Goal: Task Accomplishment & Management: Manage account settings

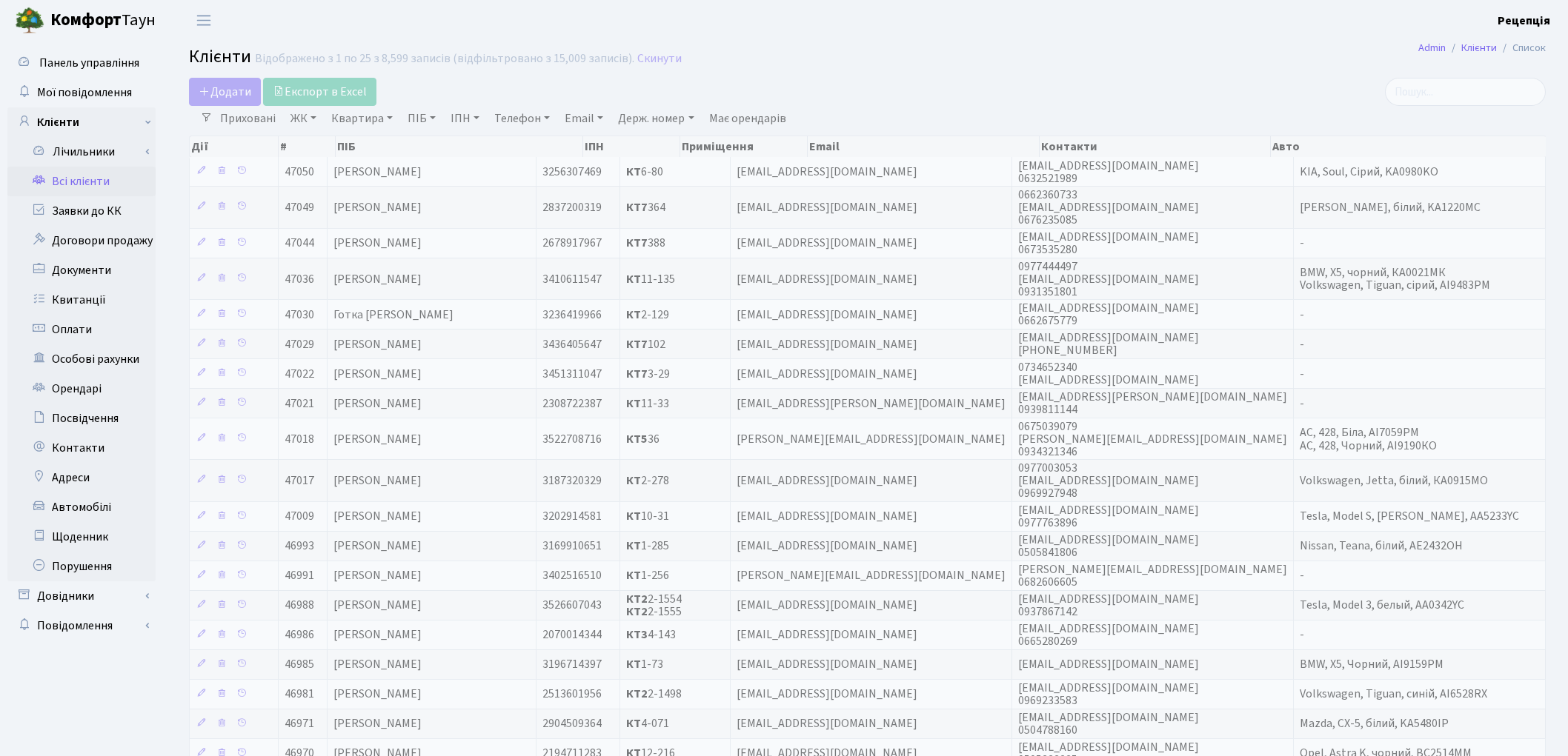
select select "25"
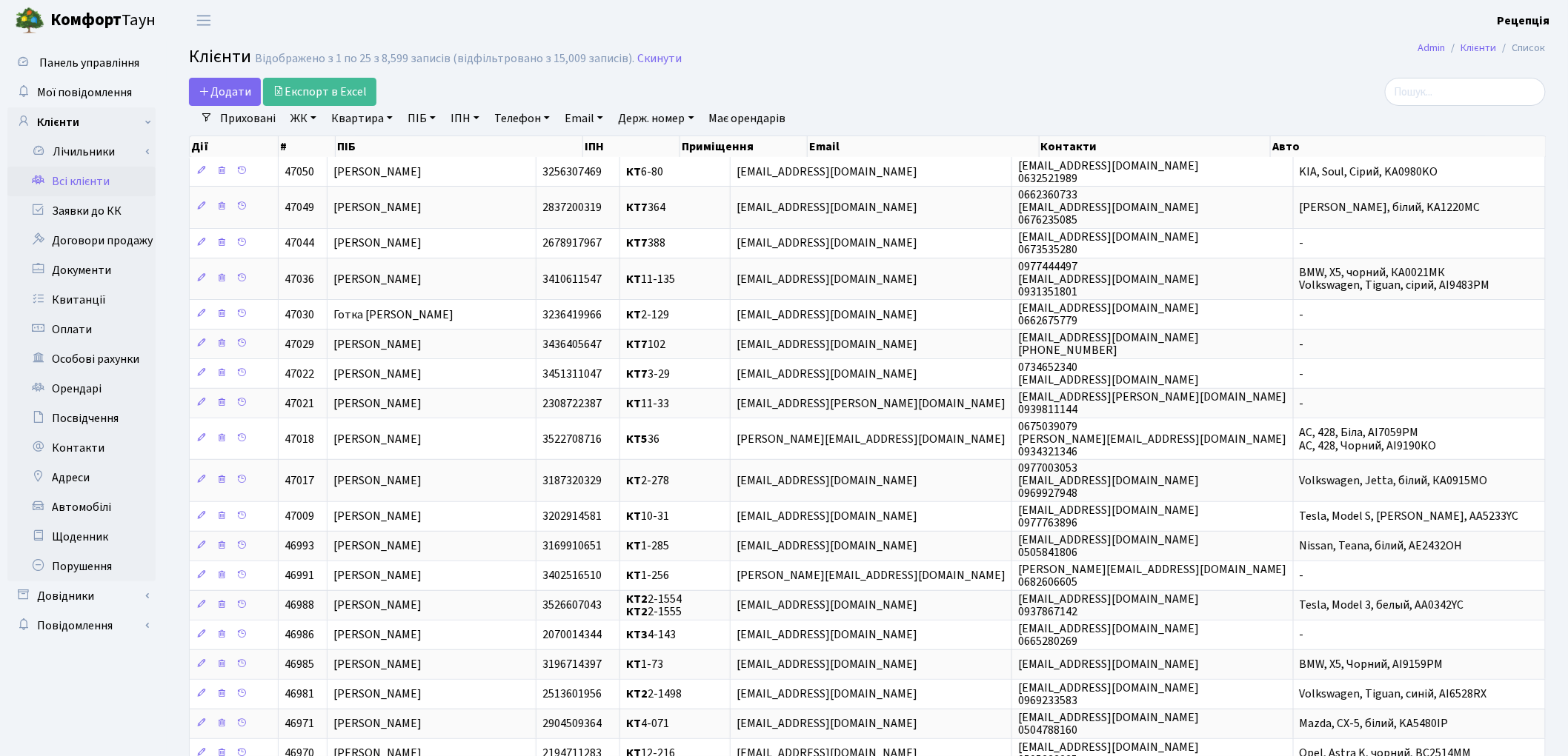
click at [418, 120] on link "ПІБ" at bounding box center [421, 118] width 40 height 25
type input "[PERSON_NAME]"
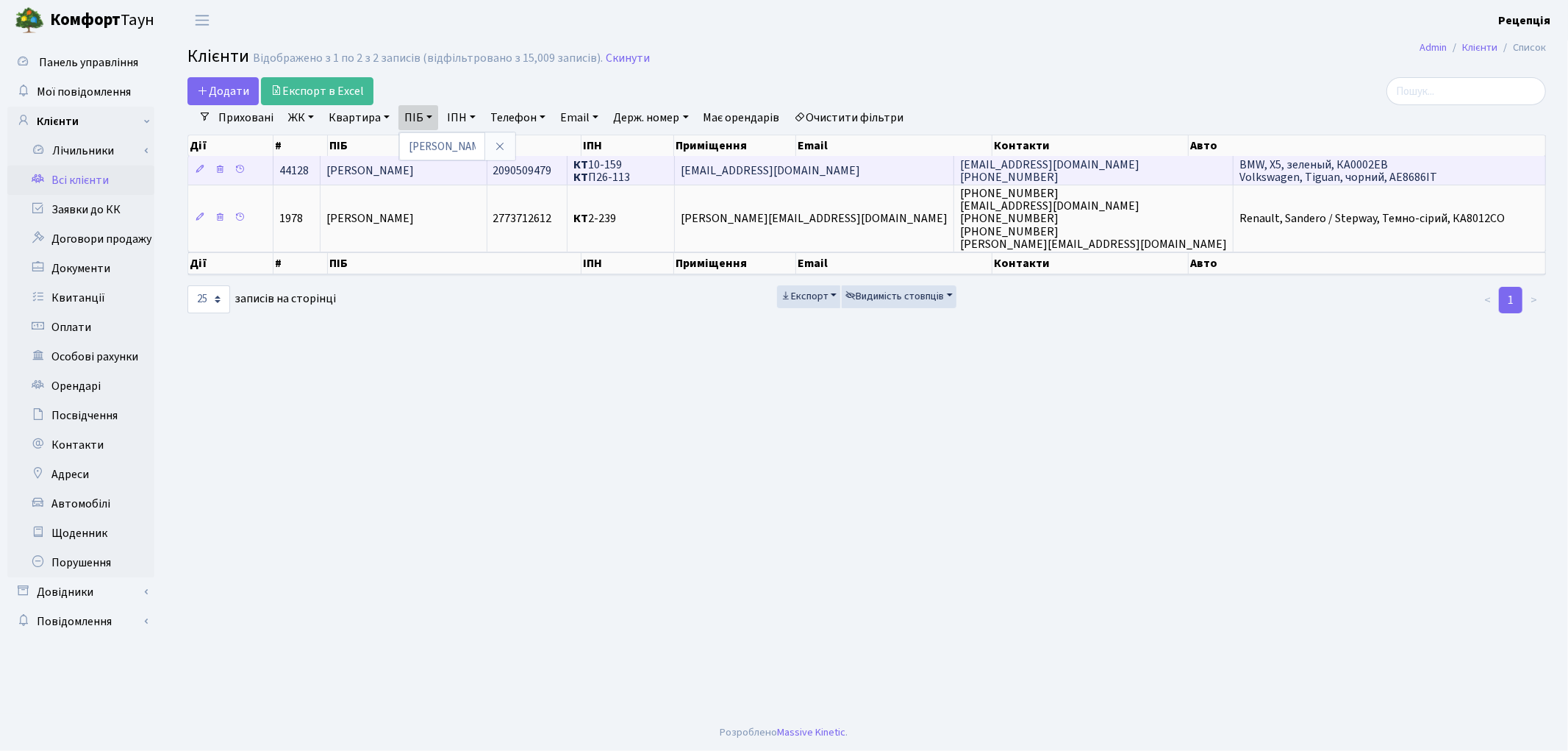
click at [487, 163] on td "Двоєглазов Олександр Павлович" at bounding box center [403, 170] width 166 height 29
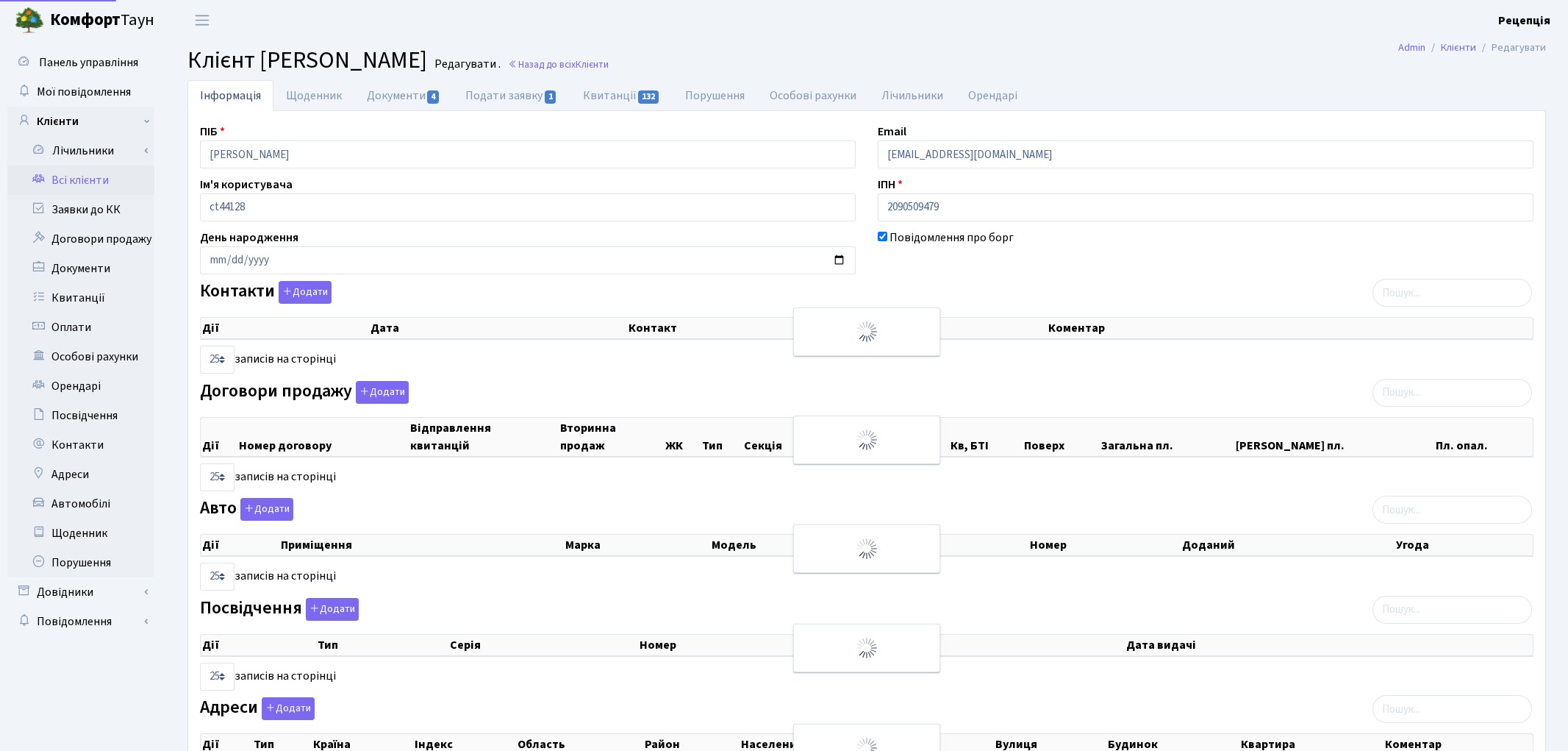
select select "25"
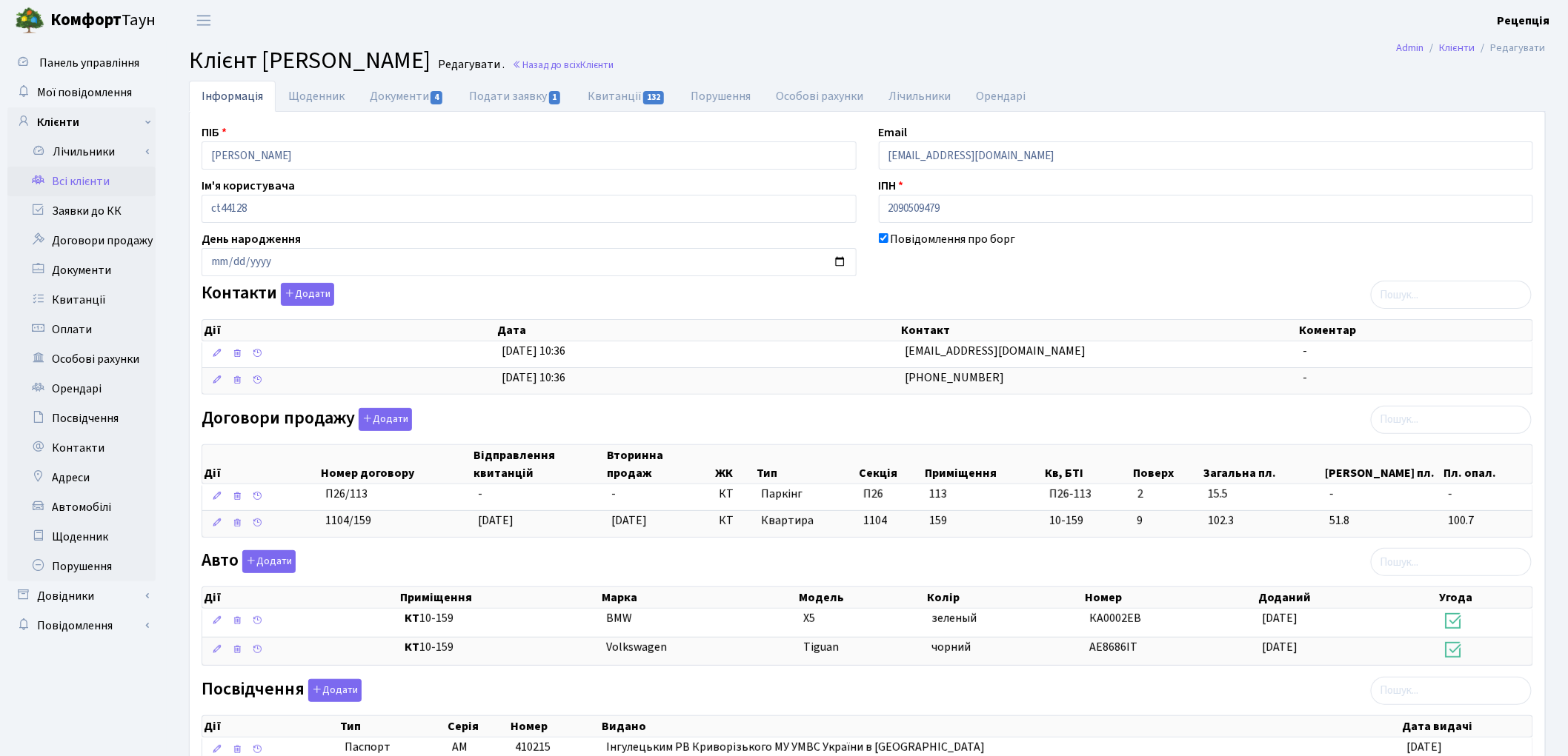
click at [95, 182] on link "Всі клієнти" at bounding box center [81, 182] width 148 height 30
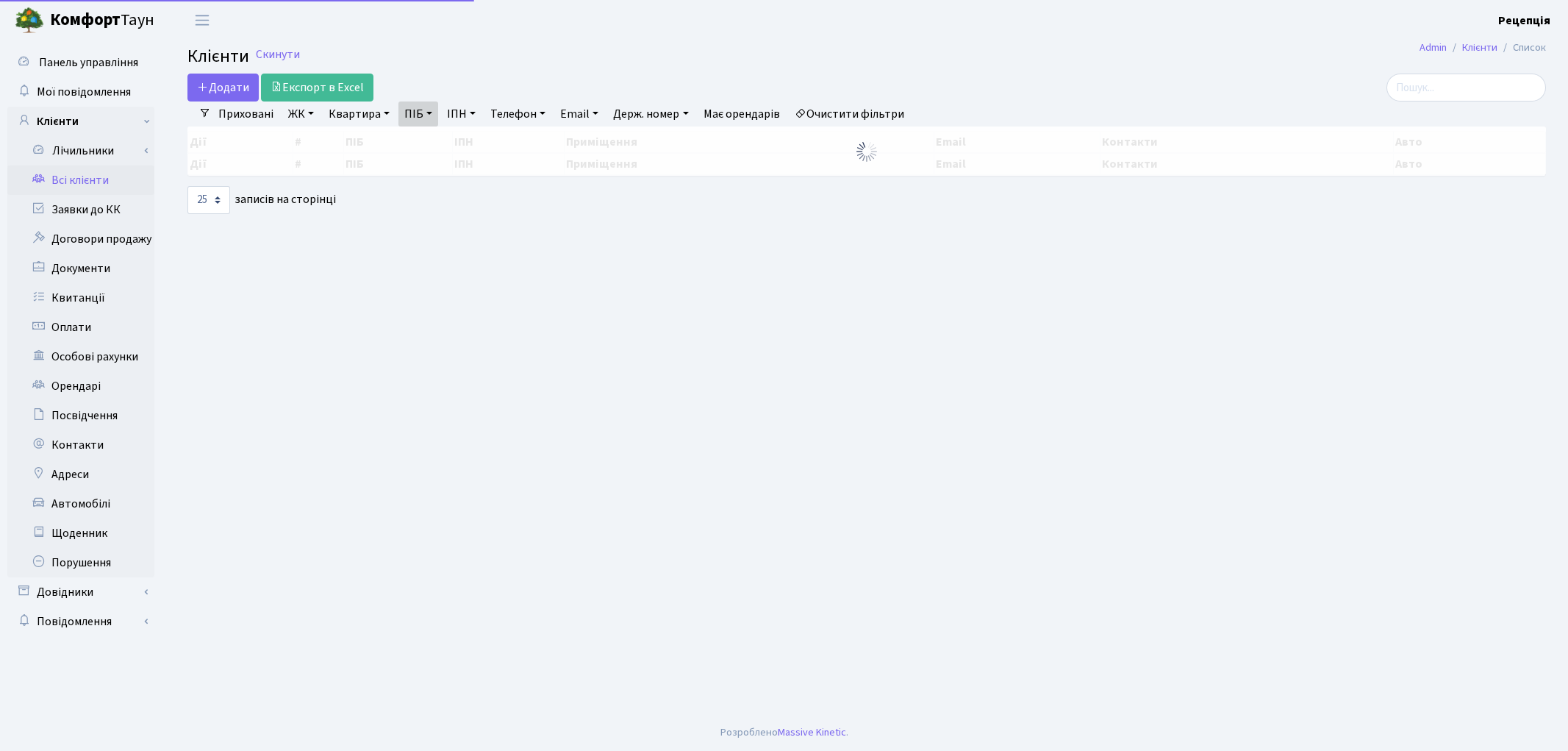
select select "25"
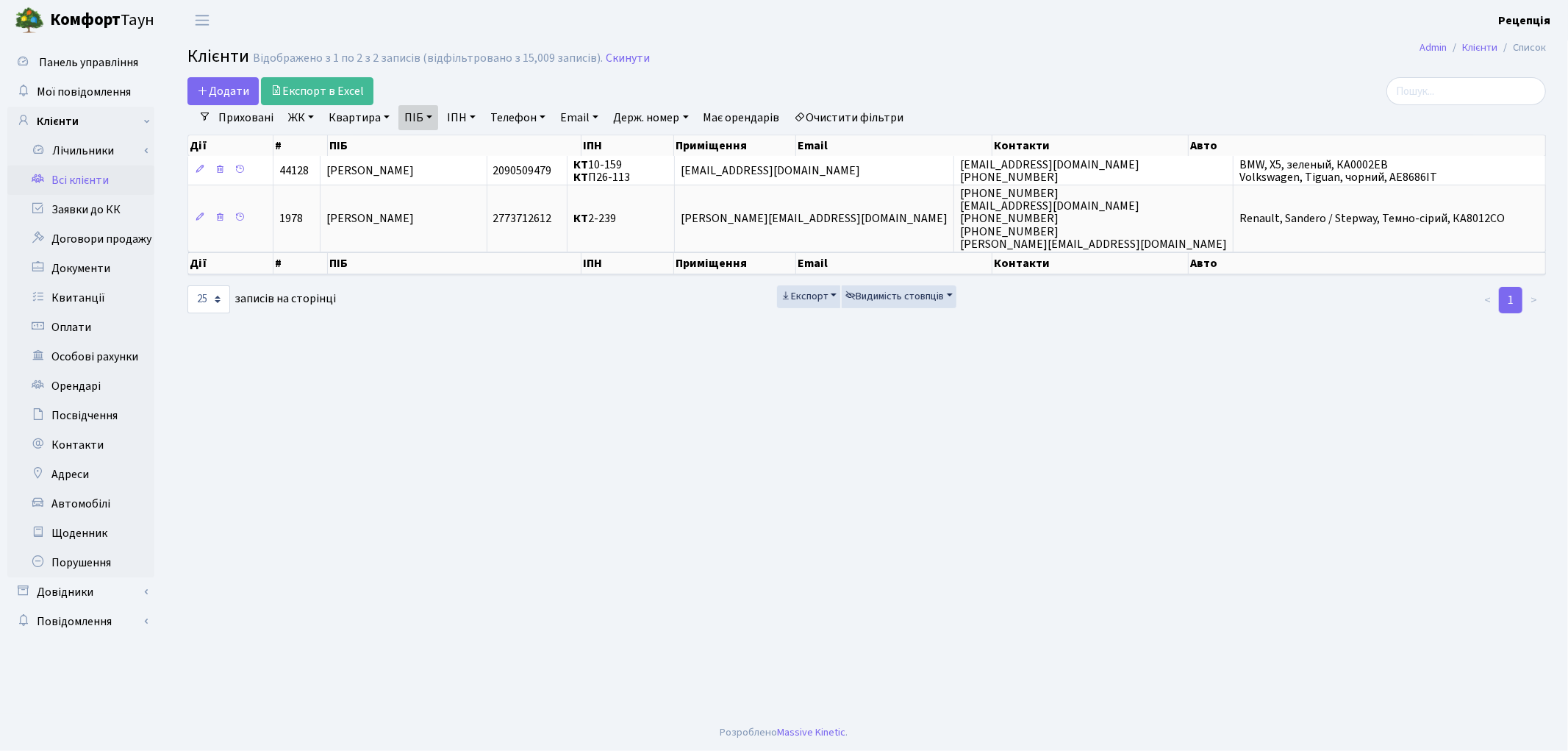
click at [844, 113] on link "Очистити фільтри" at bounding box center [849, 117] width 121 height 25
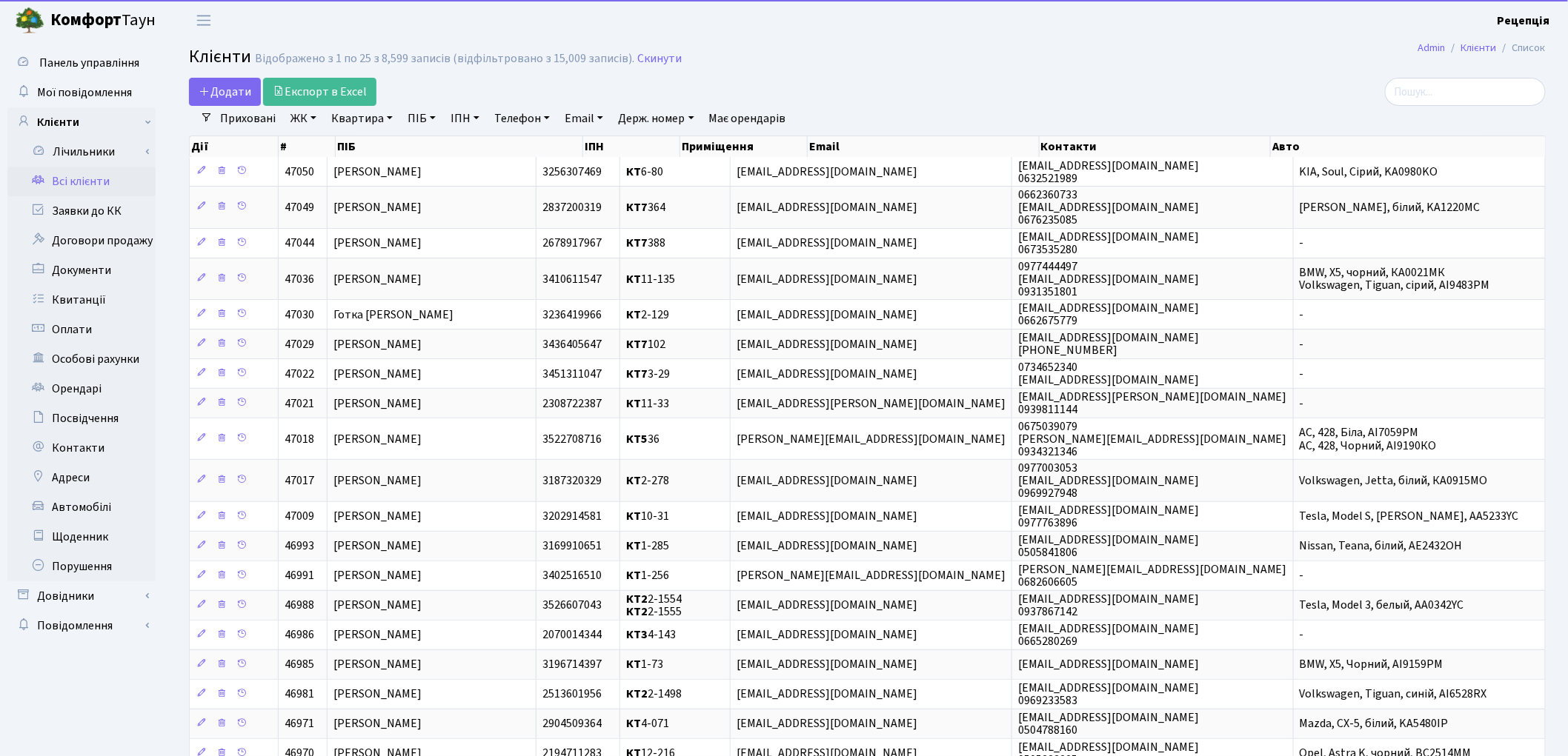
click at [306, 117] on link "ЖК" at bounding box center [304, 118] width 37 height 25
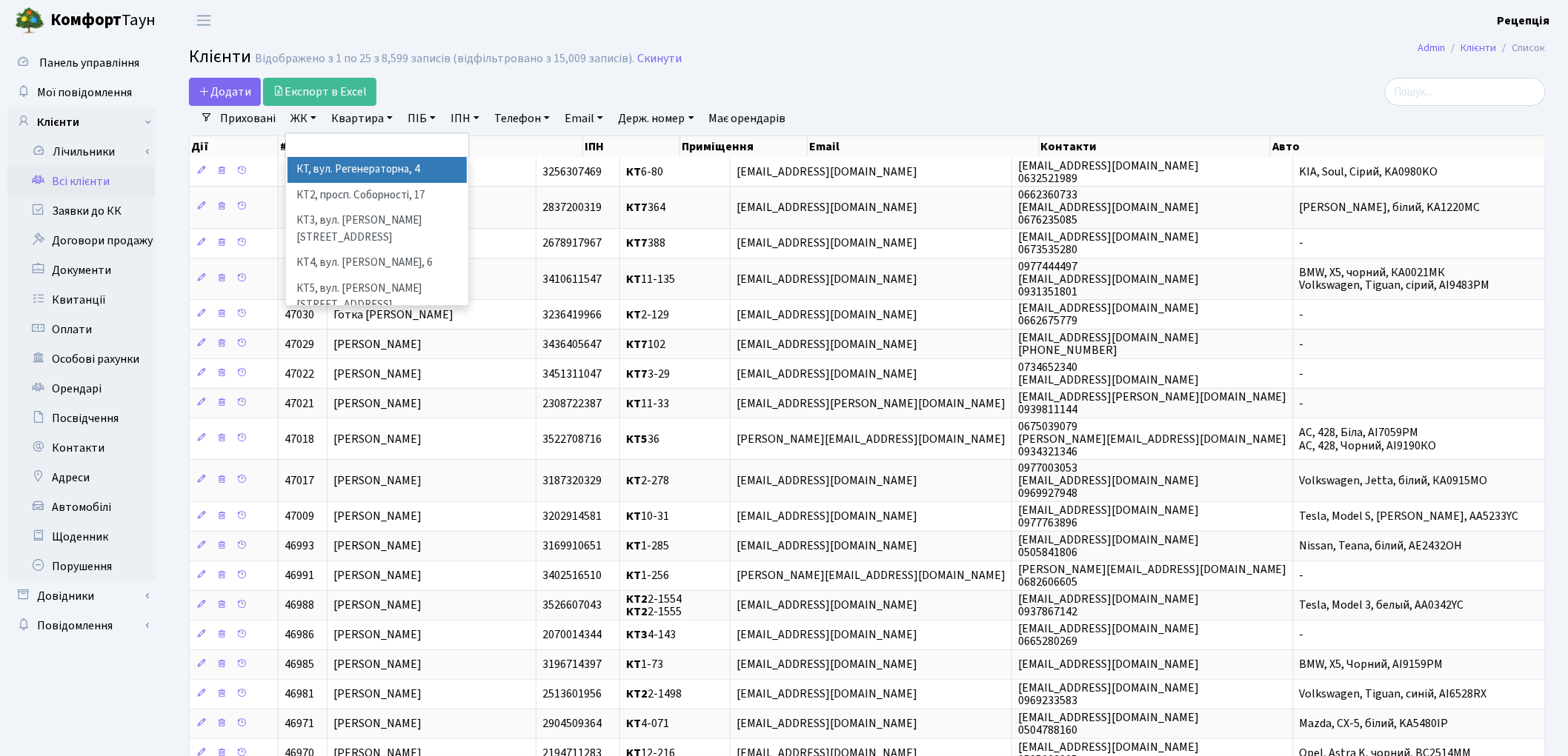
click at [346, 167] on li "КТ, вул. Регенераторна, 4" at bounding box center [377, 170] width 179 height 26
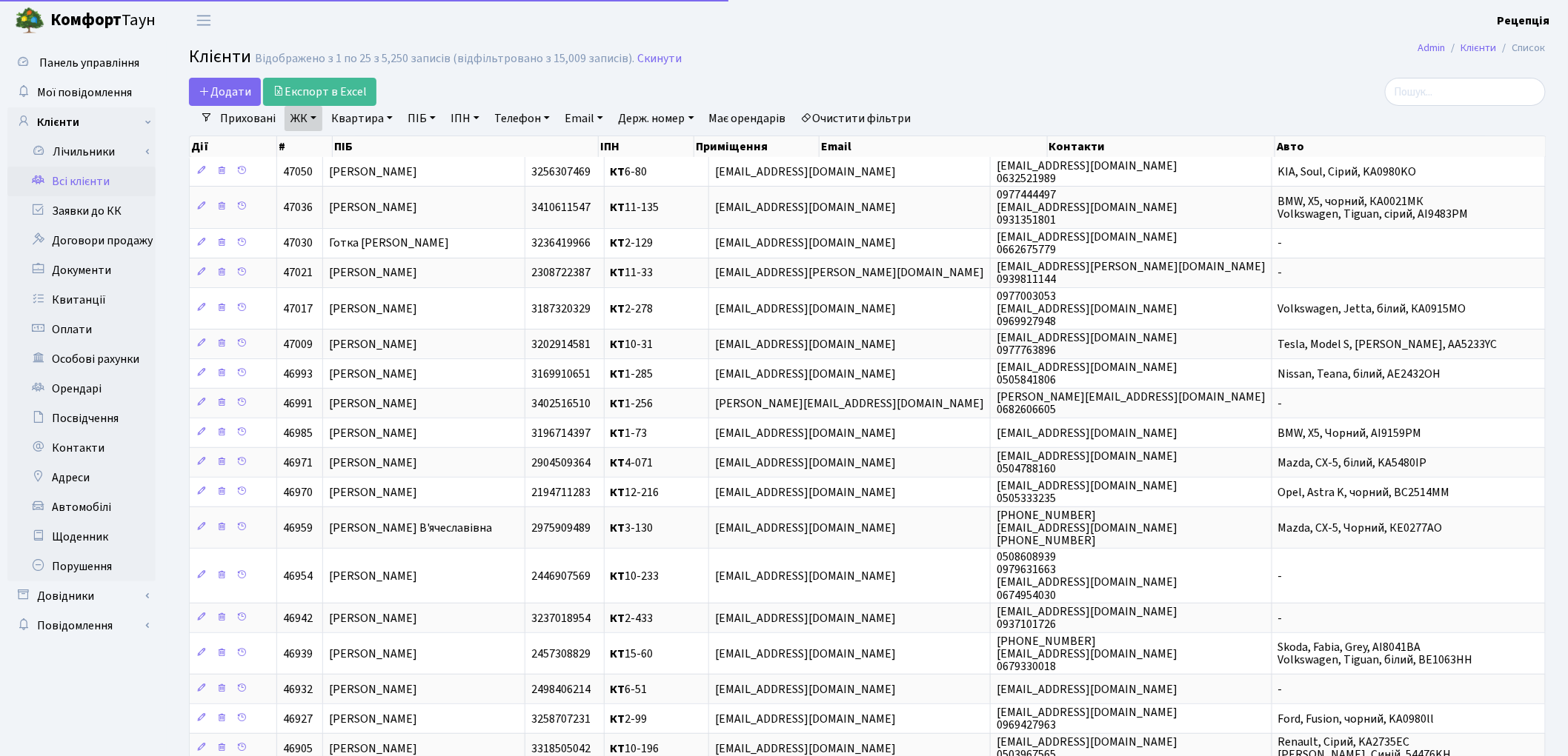
click at [361, 124] on link "Квартира" at bounding box center [361, 118] width 74 height 25
type input "10-159"
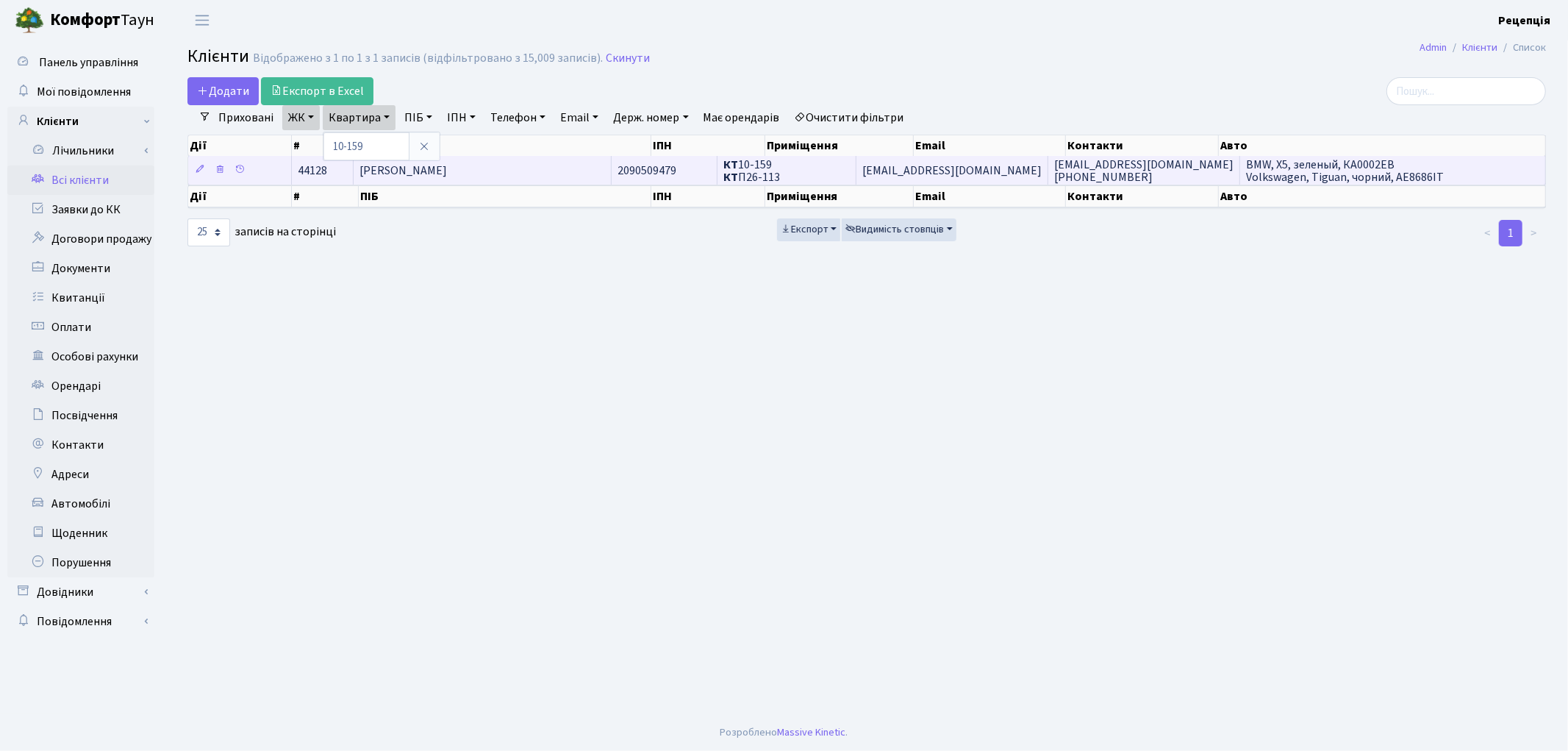
click at [447, 169] on span "Двоєглазов [PERSON_NAME]" at bounding box center [403, 170] width 87 height 16
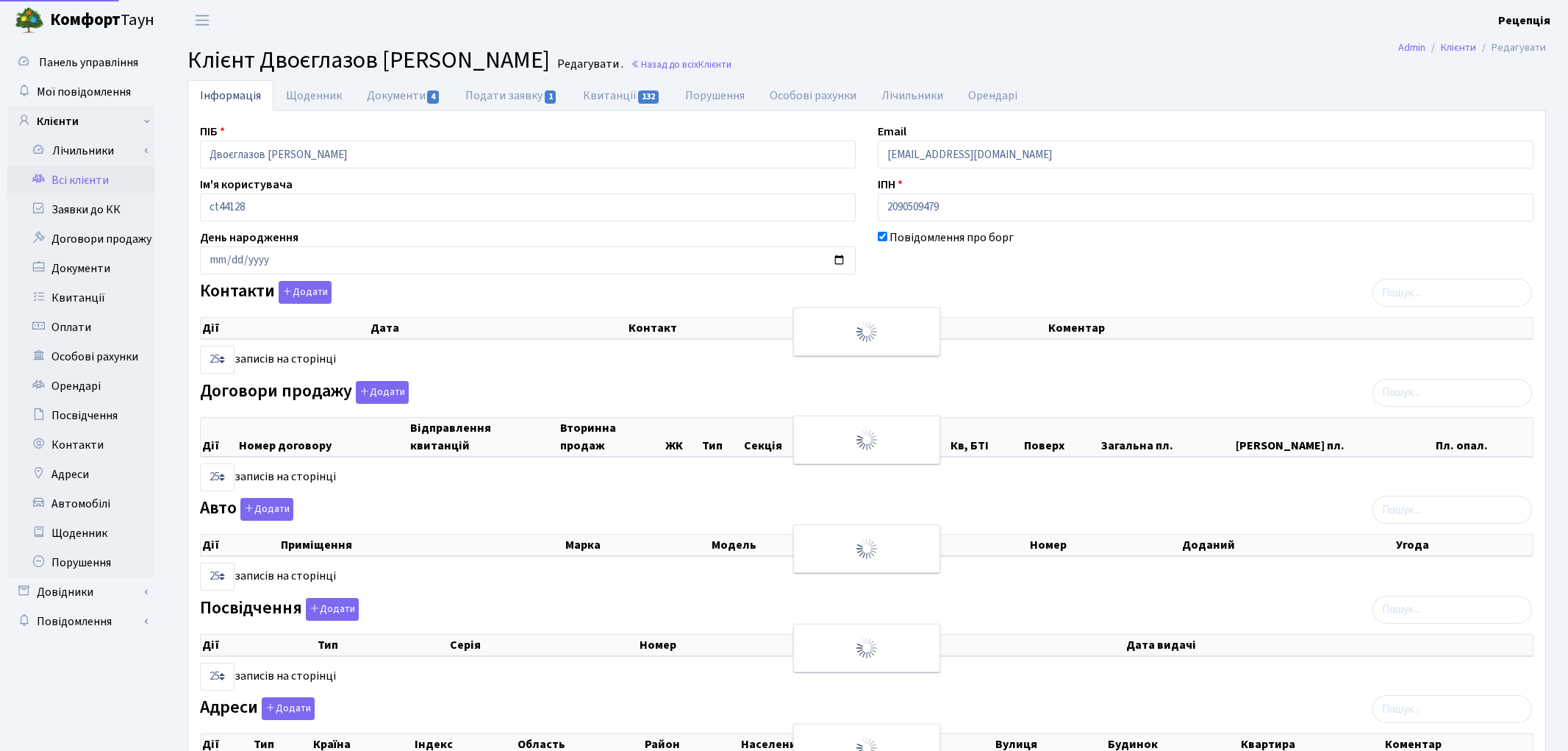
select select "25"
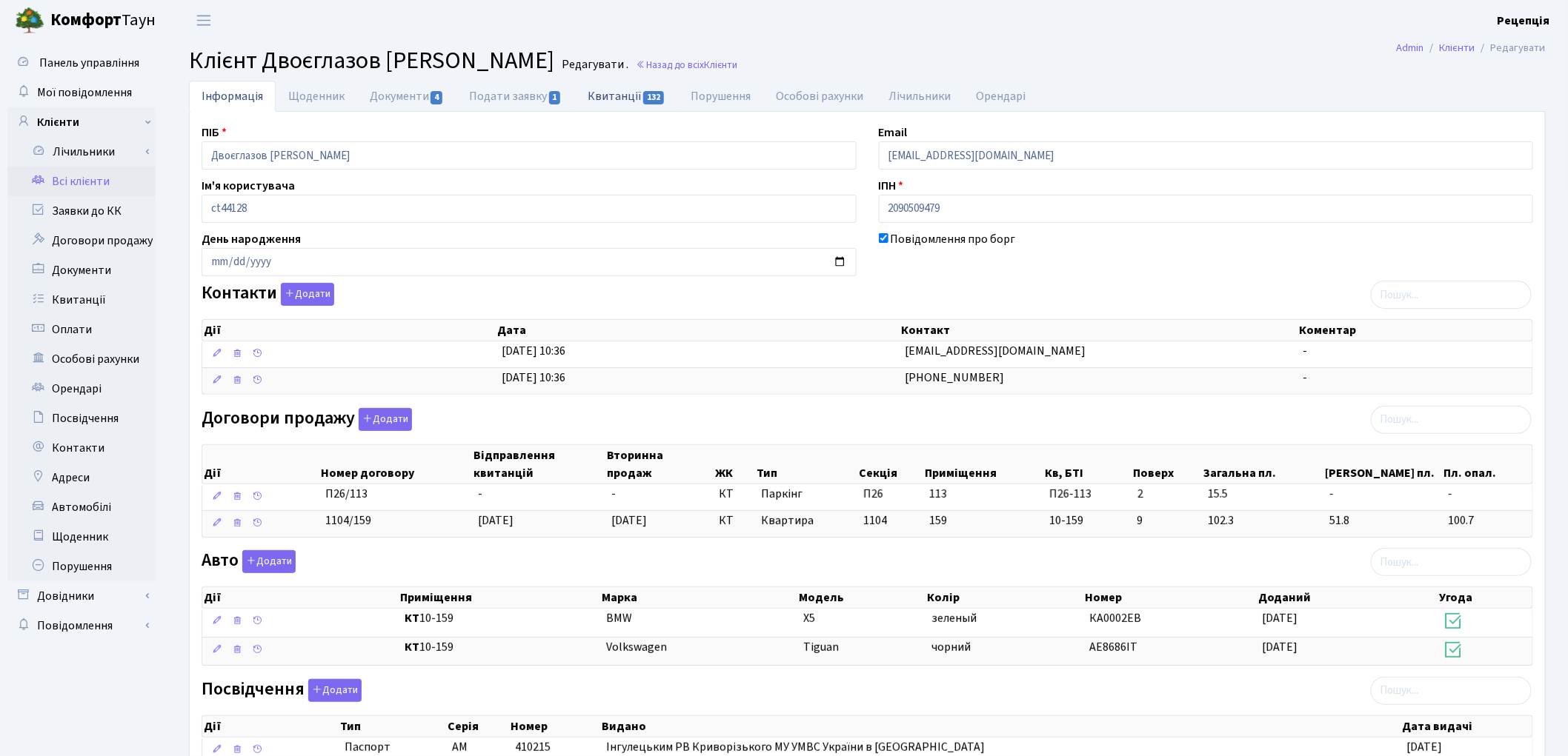
click at [609, 94] on link "Квитанції 132" at bounding box center [627, 95] width 103 height 31
select select "25"
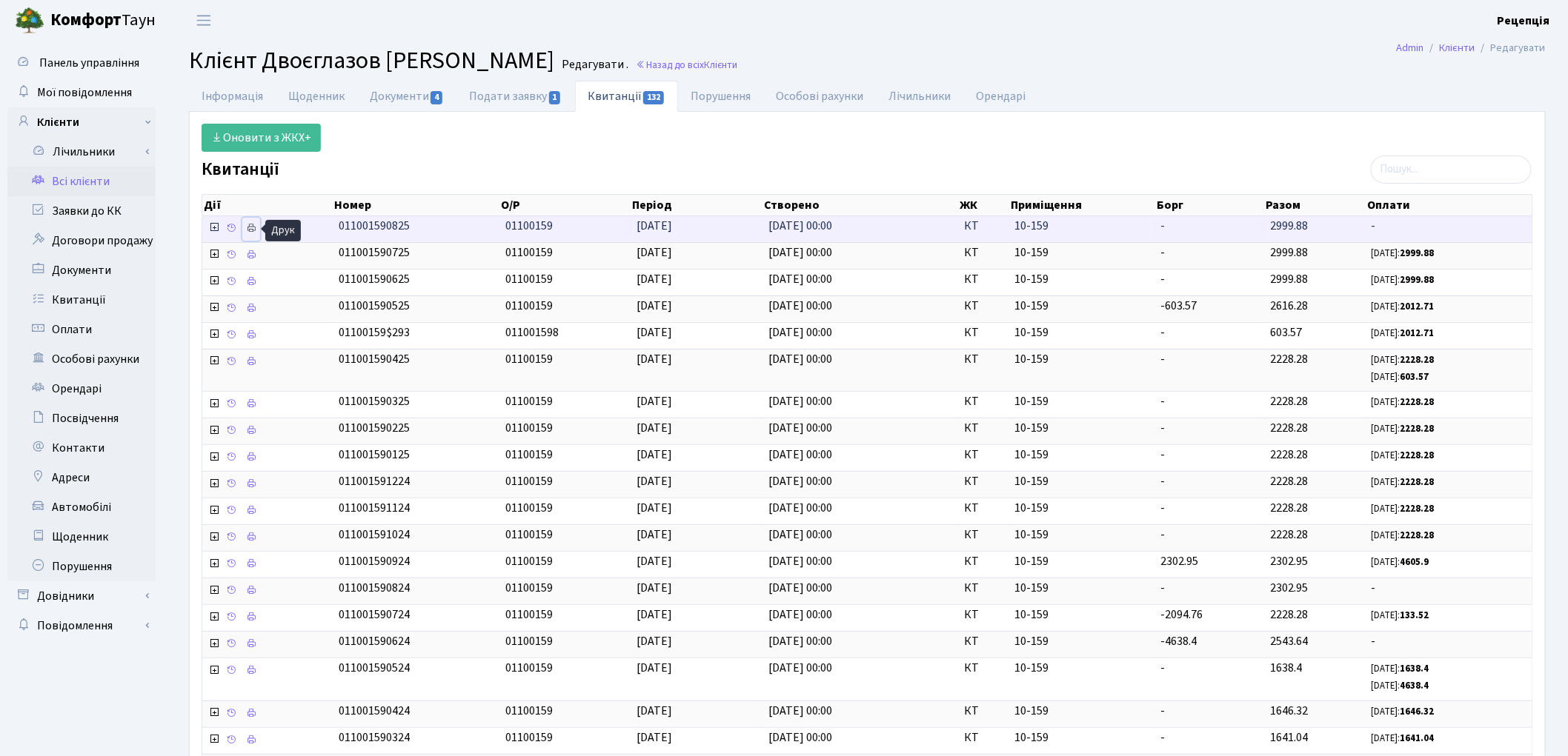
click at [246, 230] on link at bounding box center [250, 229] width 18 height 23
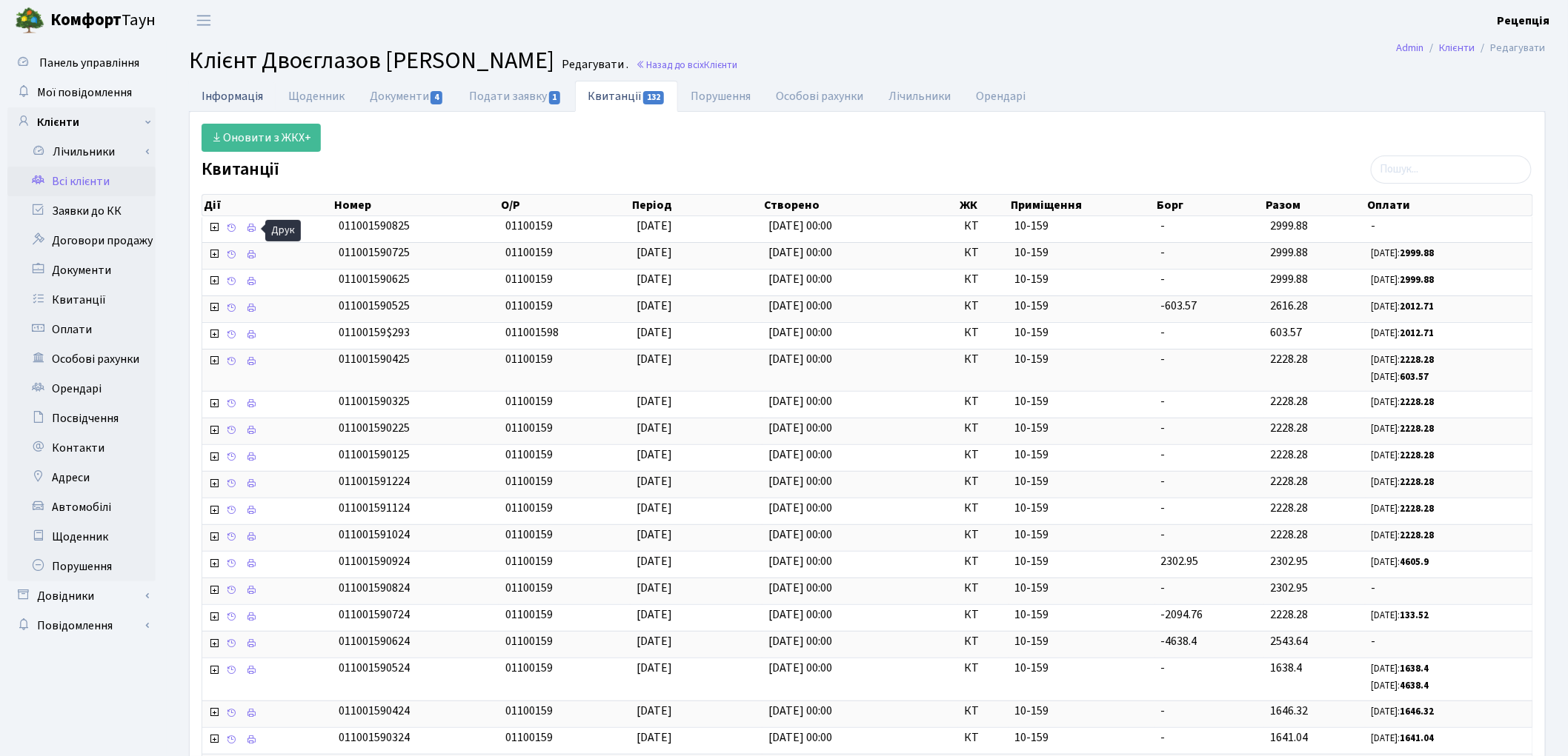
click at [246, 91] on link "Інформація" at bounding box center [232, 95] width 87 height 31
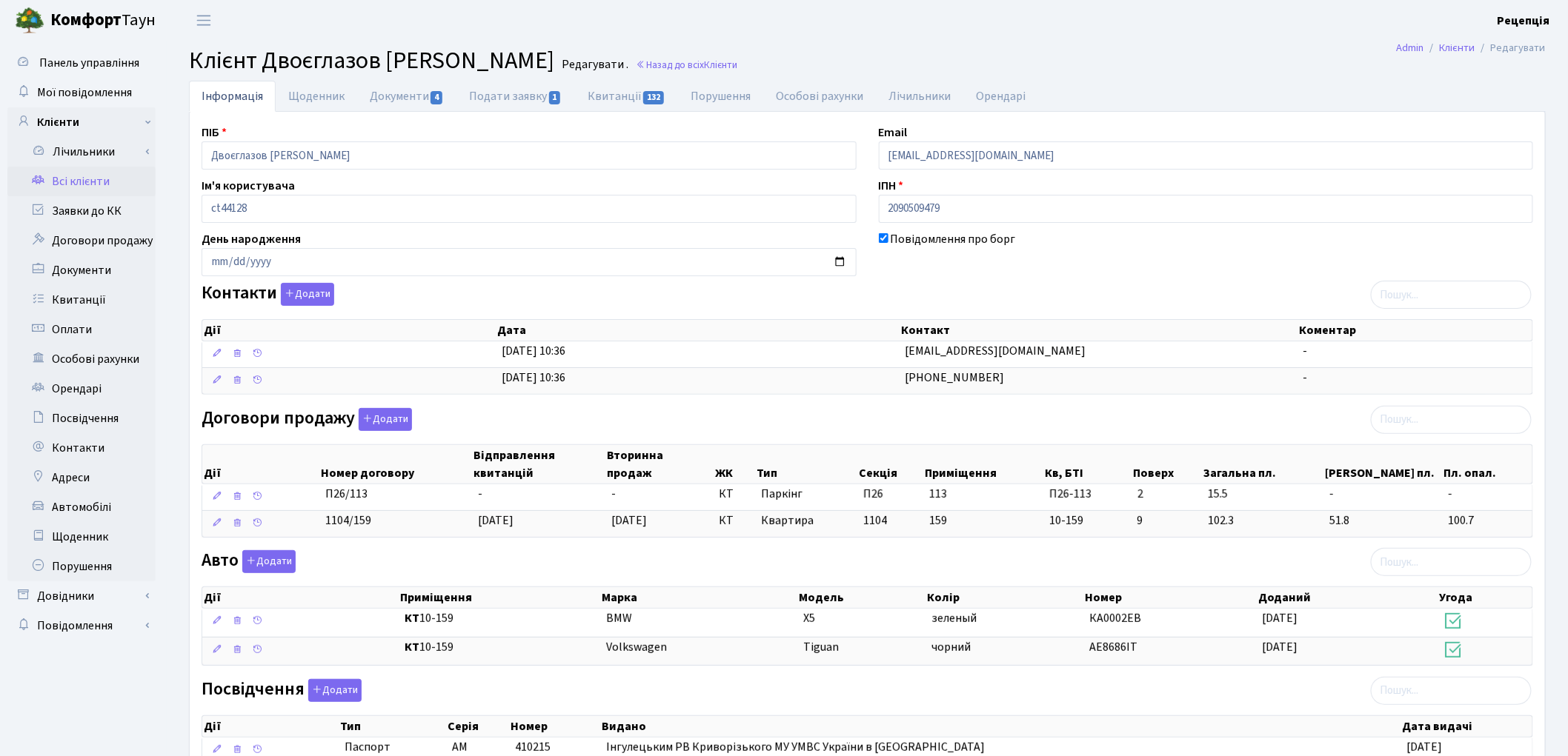
click at [78, 189] on link "Всі клієнти" at bounding box center [81, 182] width 148 height 30
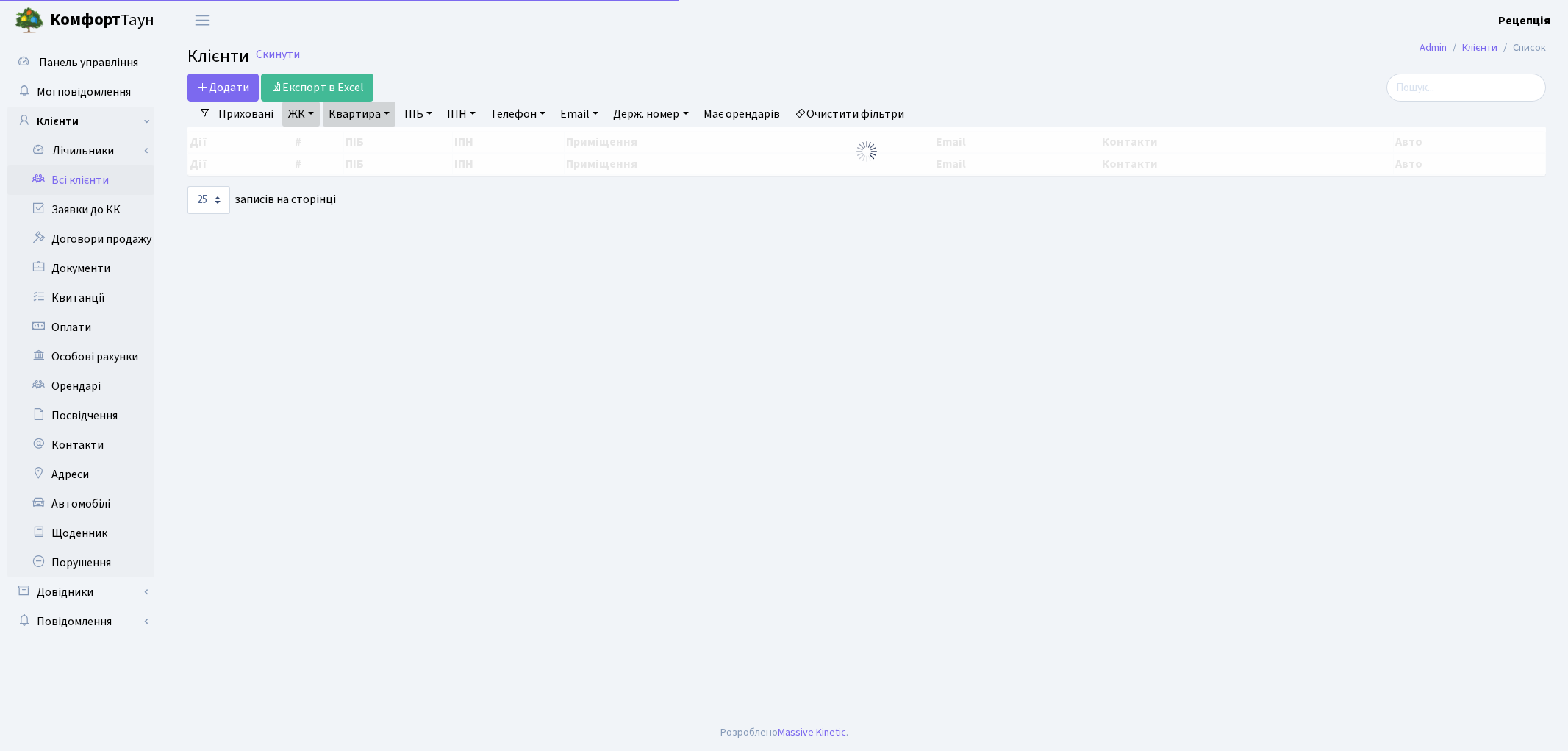
select select "25"
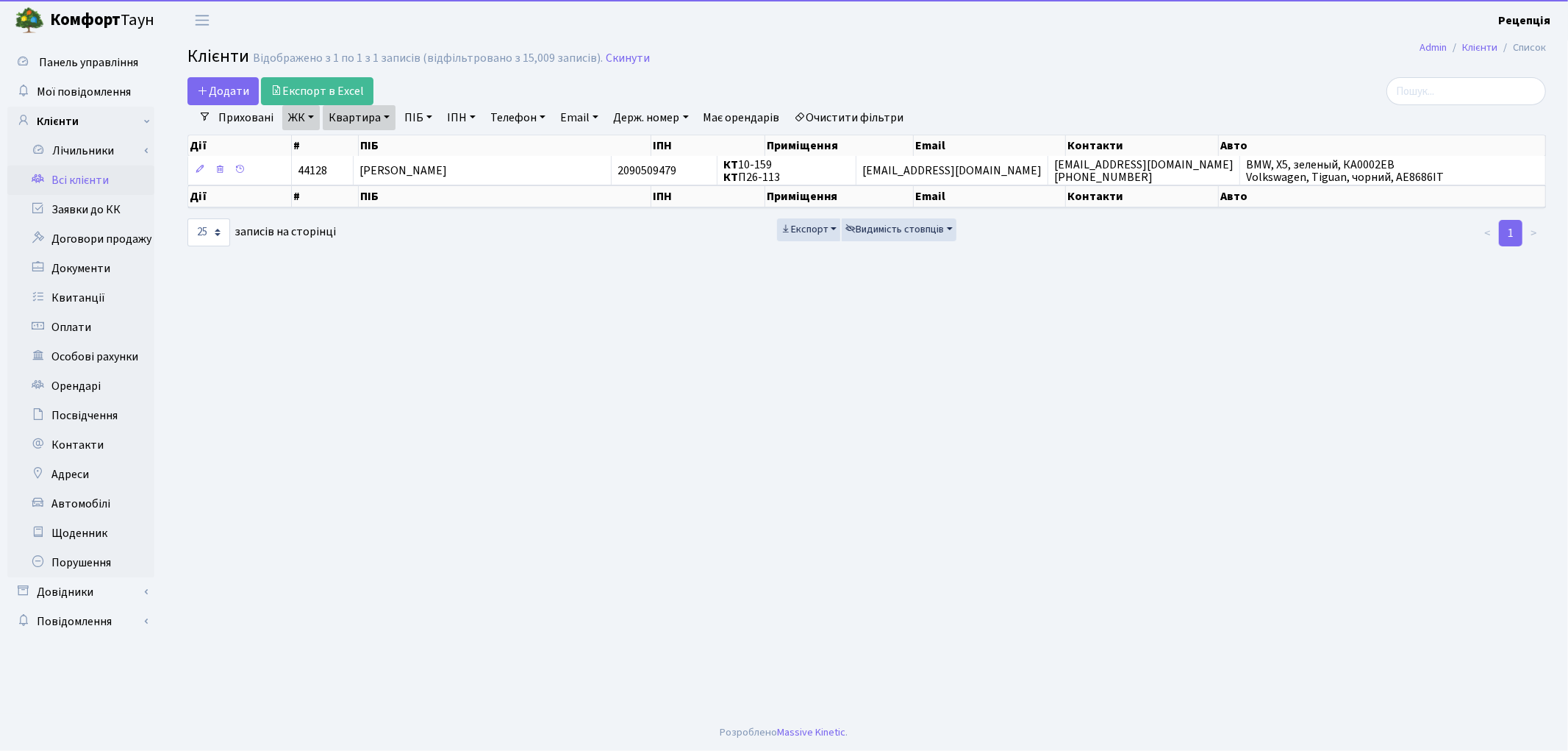
click at [845, 108] on link "Очистити фільтри" at bounding box center [849, 117] width 121 height 25
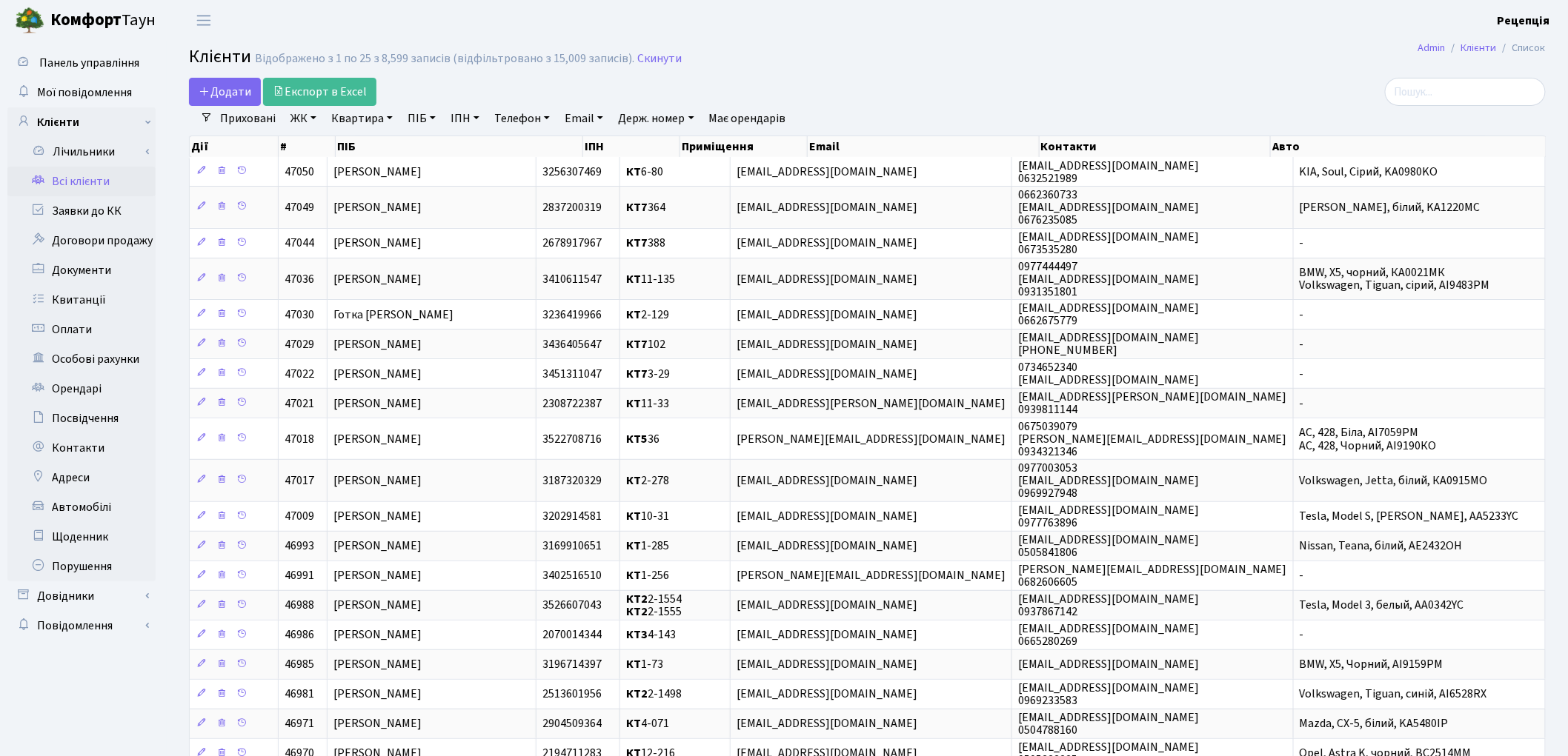
click at [423, 117] on link "ПІБ" at bounding box center [421, 118] width 40 height 25
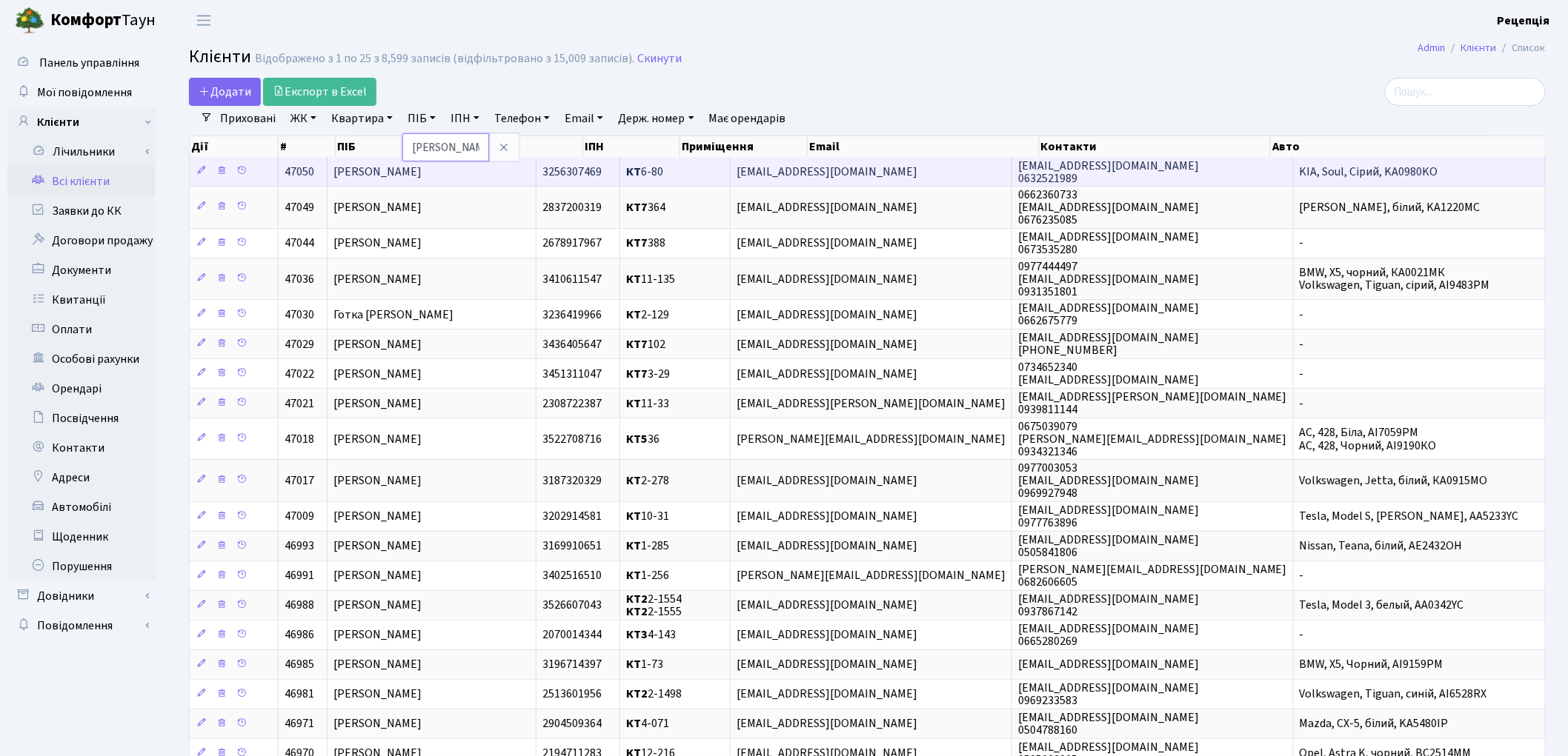
type input "двоєглазов"
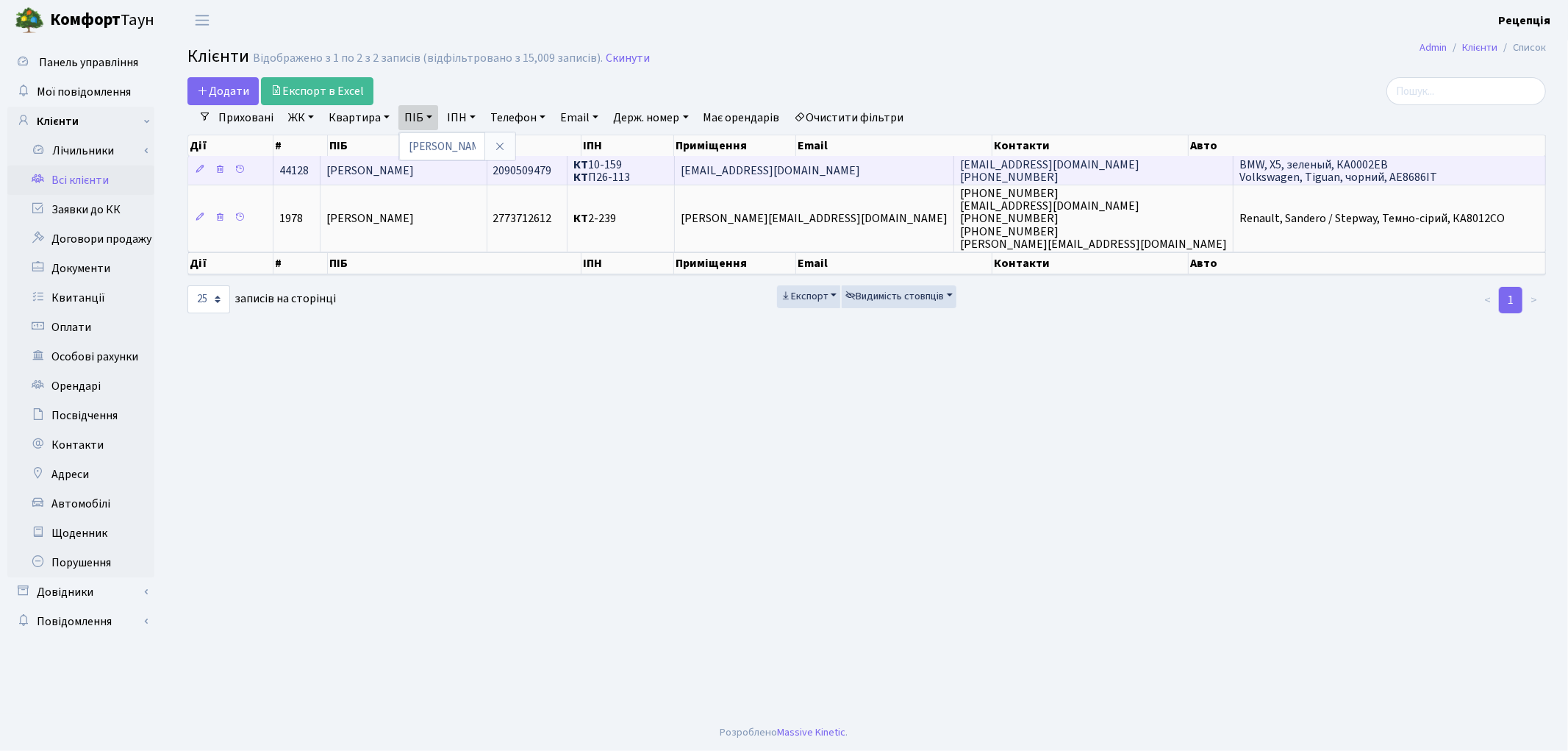
click at [414, 177] on span "[PERSON_NAME]" at bounding box center [370, 170] width 87 height 16
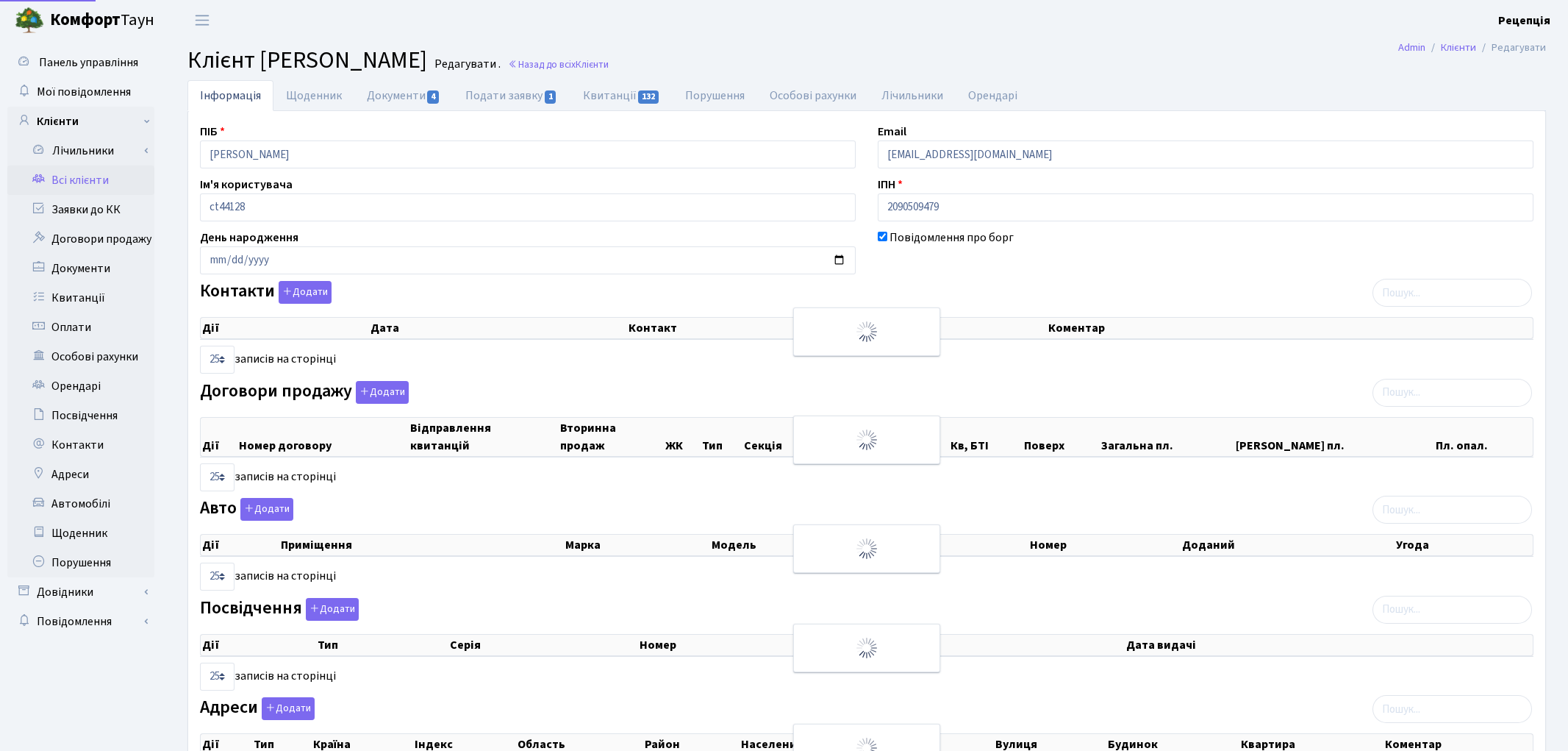
select select "25"
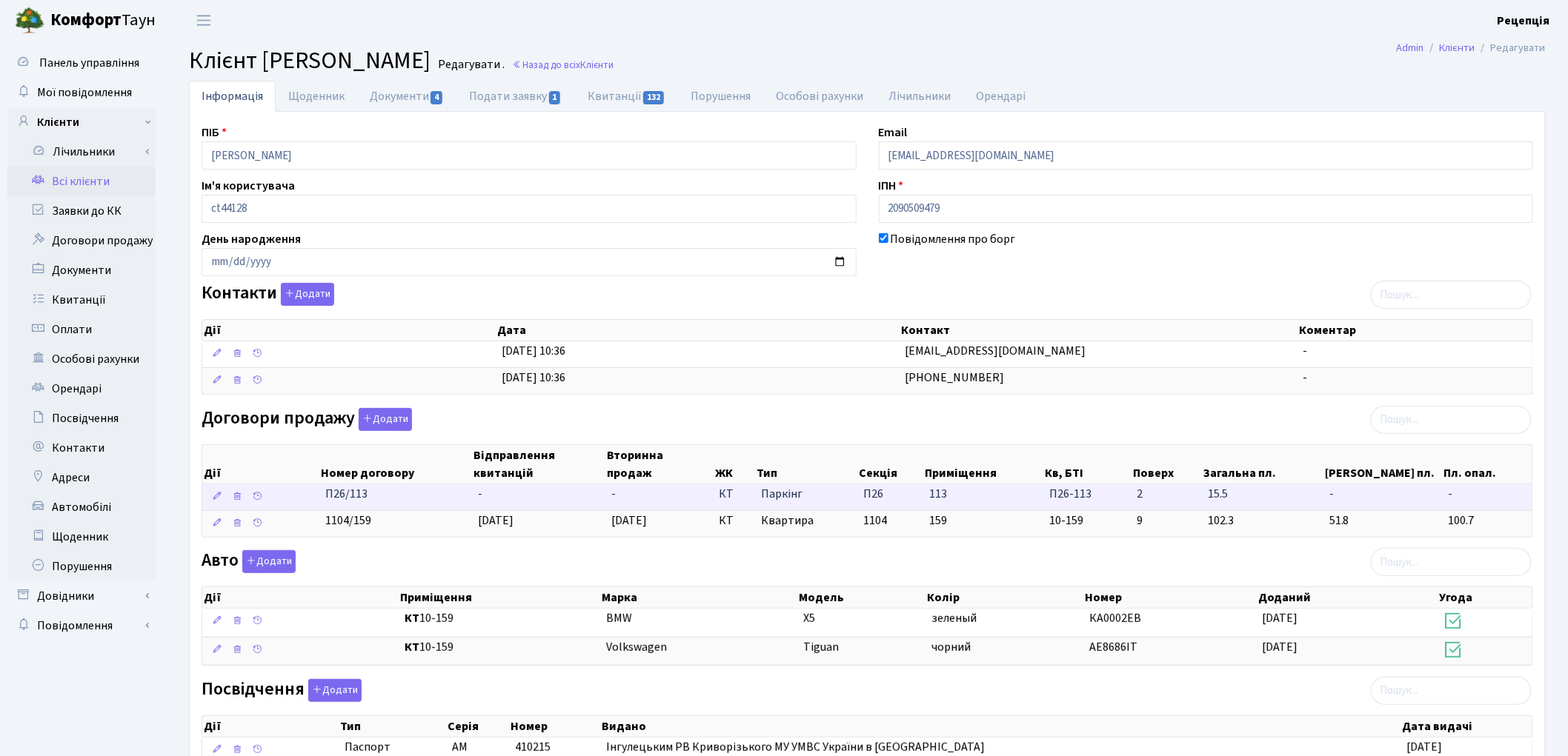
click at [563, 502] on td "-" at bounding box center [538, 497] width 134 height 26
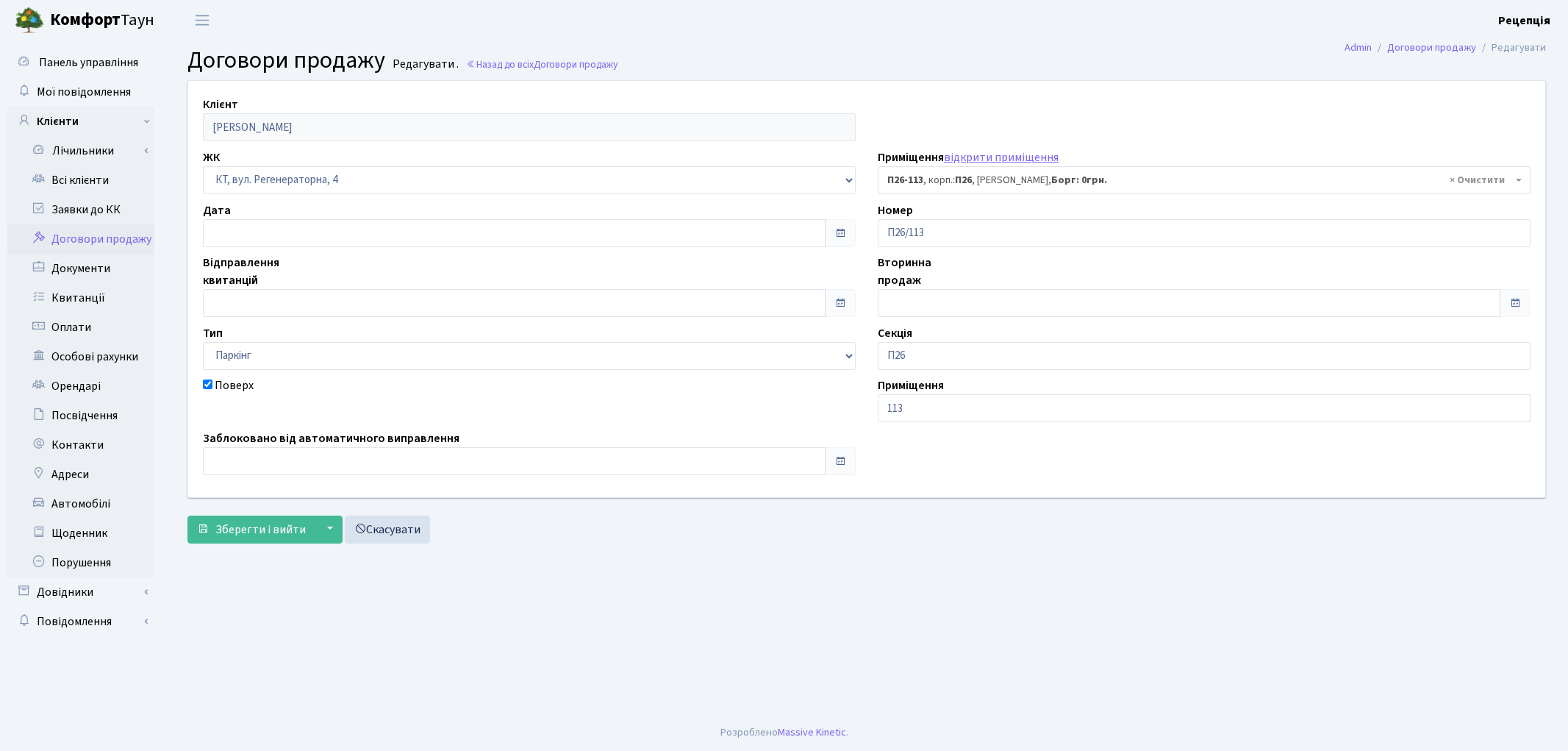
select select "8374"
click at [326, 240] on input "text" at bounding box center [514, 233] width 623 height 28
click at [260, 147] on td "24" at bounding box center [262, 159] width 22 height 22
type input "[DATE]"
click at [273, 236] on input "[DATE]" at bounding box center [514, 233] width 623 height 28
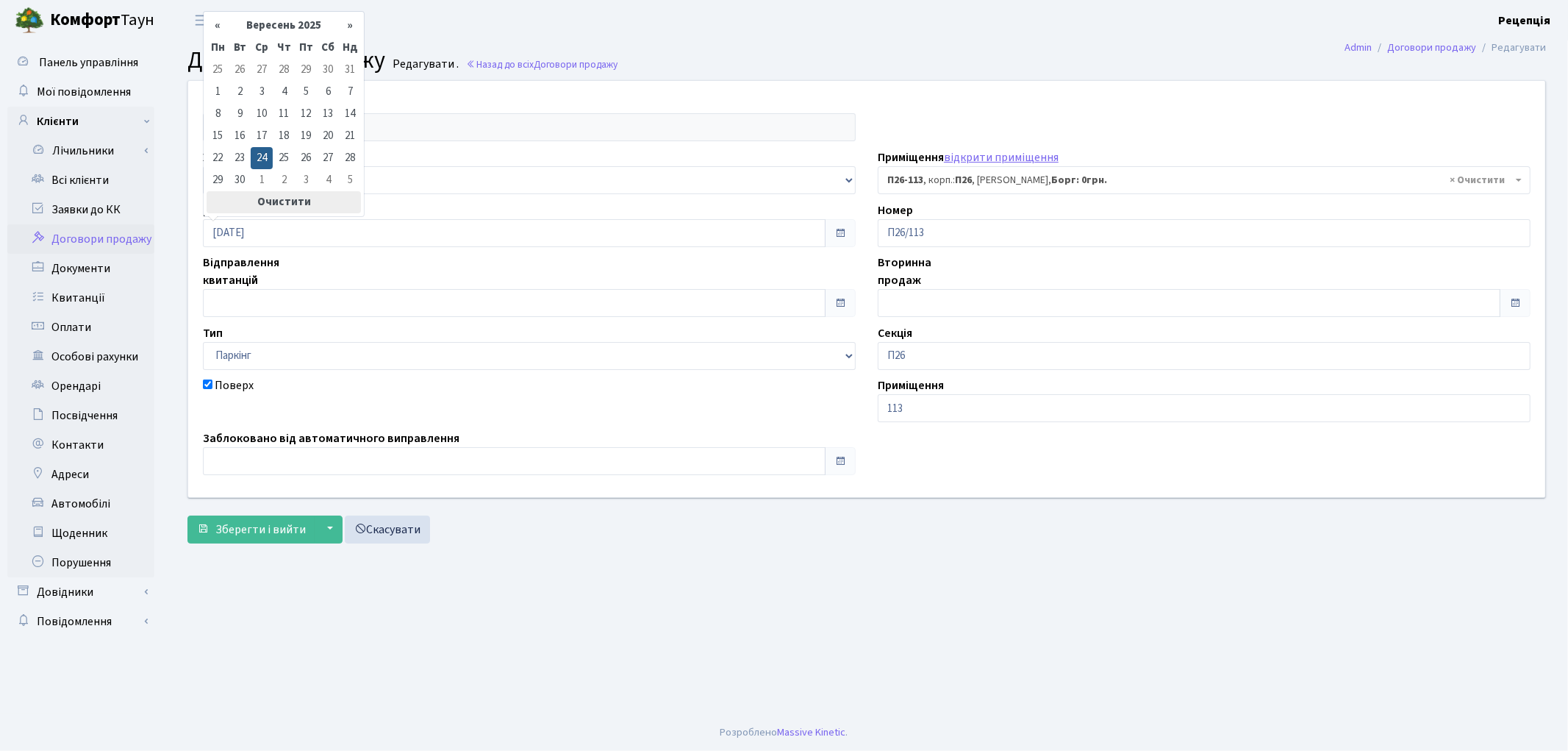
click at [290, 198] on th "Очистити" at bounding box center [284, 202] width 155 height 22
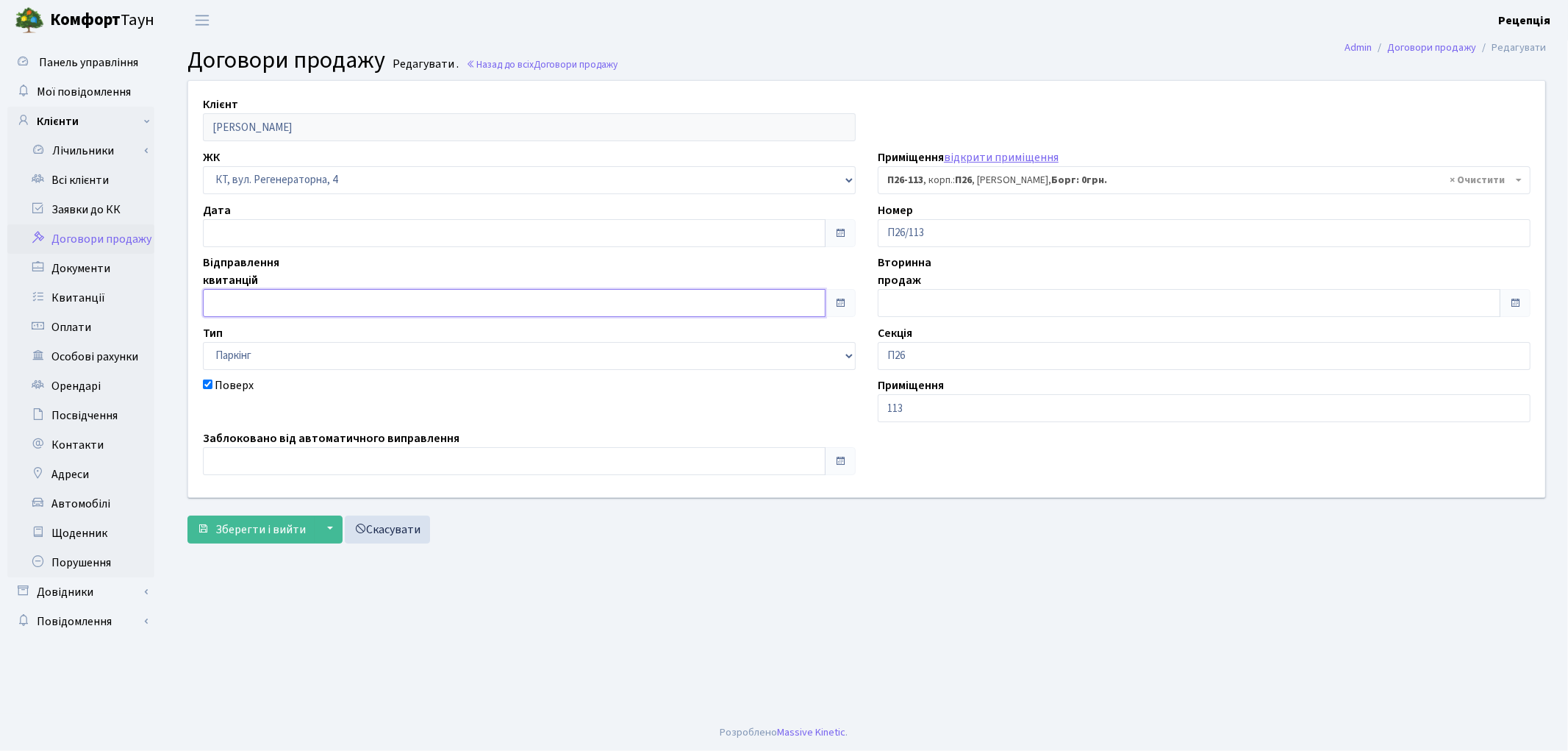
click at [272, 304] on input "text" at bounding box center [514, 303] width 623 height 28
click at [261, 225] on td "24" at bounding box center [262, 229] width 22 height 22
type input "24.09.2025"
click at [236, 531] on span "Зберегти і вийти" at bounding box center [260, 529] width 91 height 16
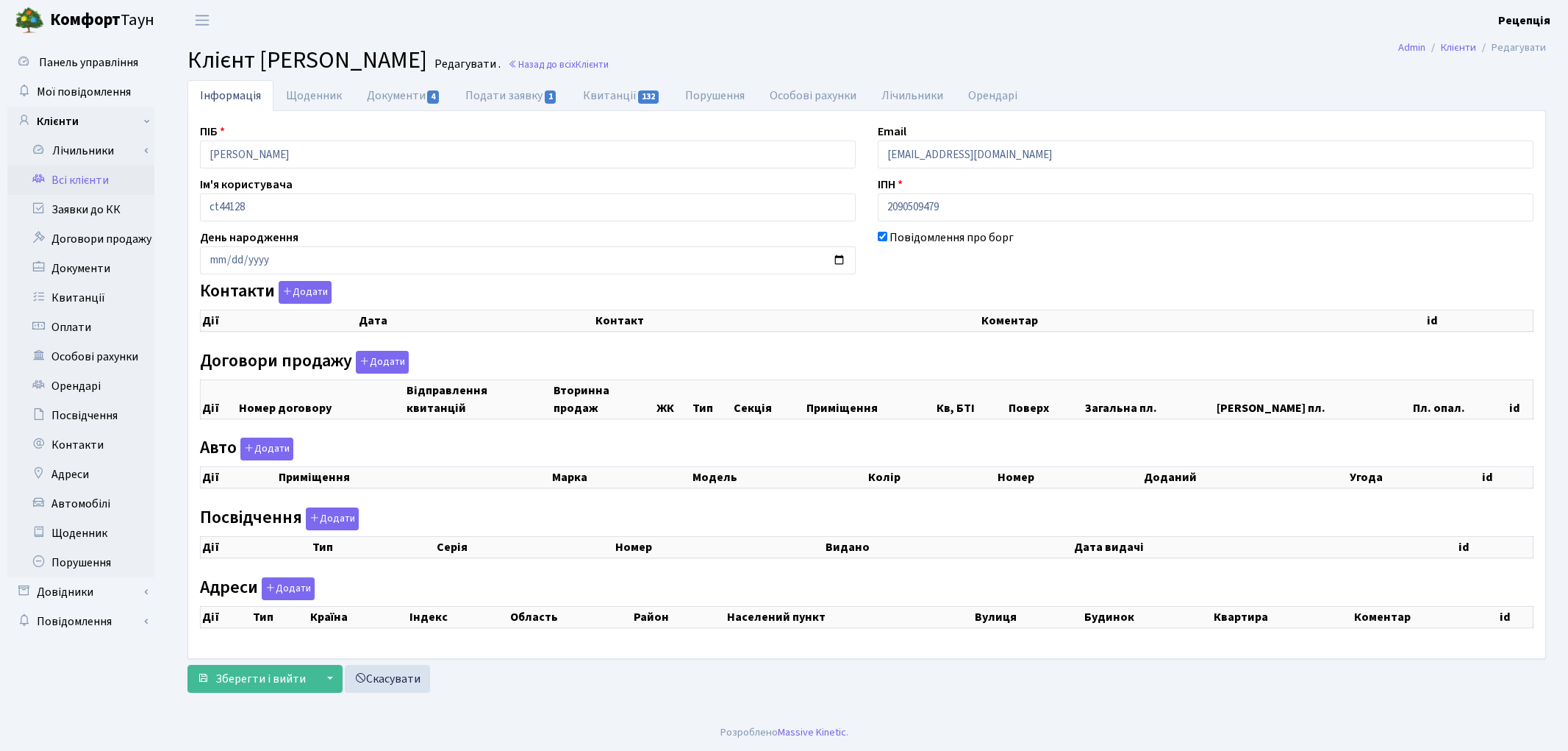
checkbox input "true"
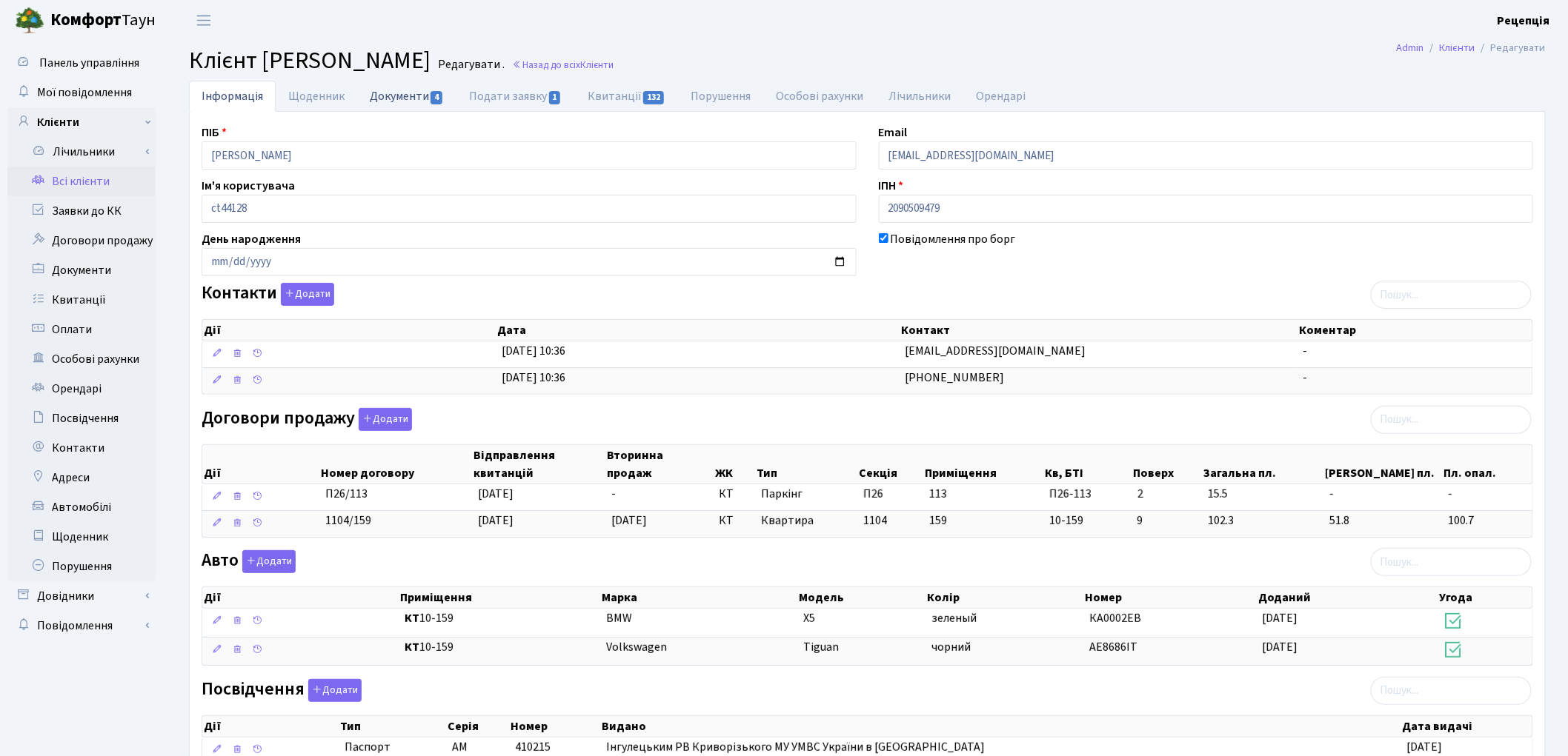
click at [414, 94] on link "Документи 4" at bounding box center [406, 95] width 99 height 31
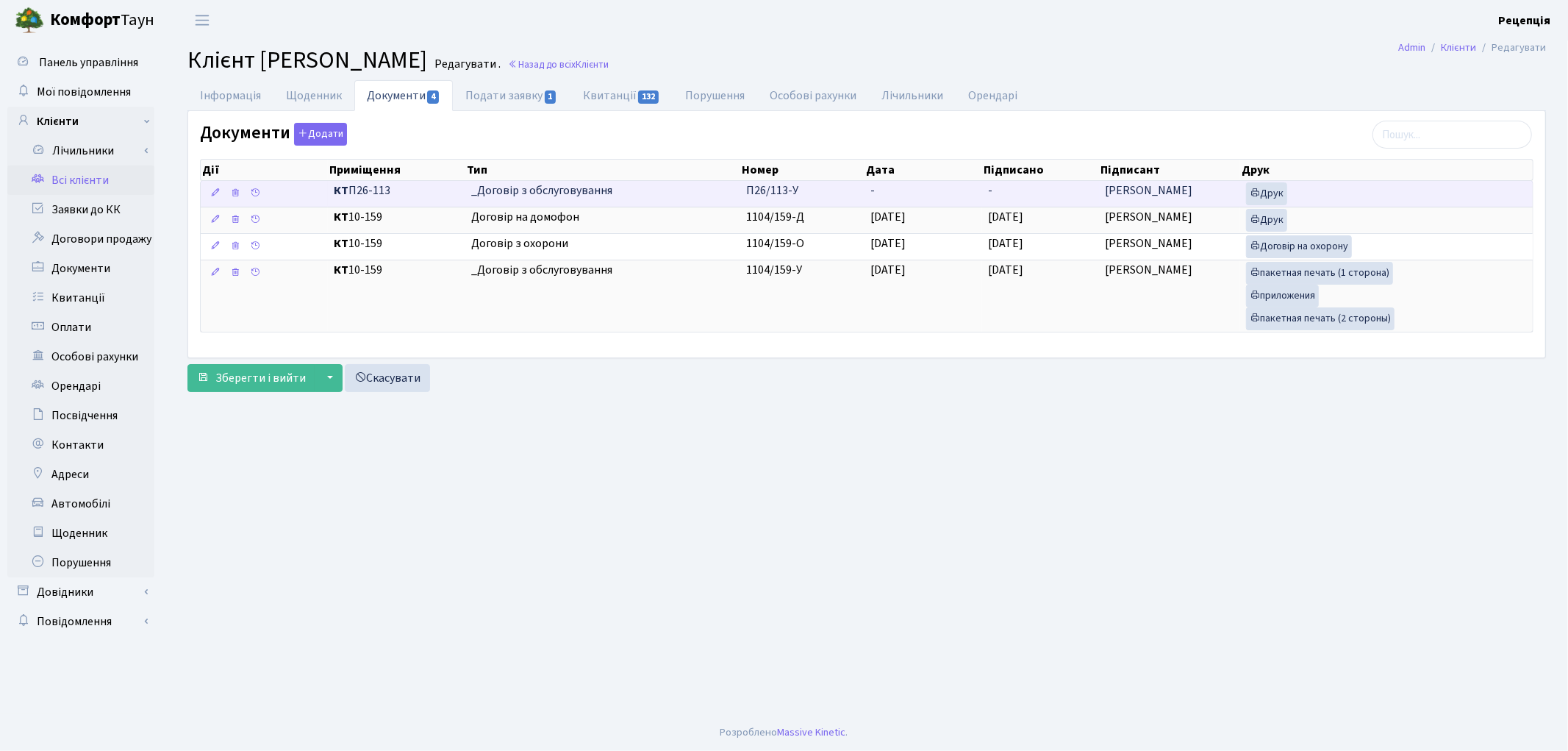
click at [509, 192] on span "_Договір з обслуговування" at bounding box center [603, 191] width 263 height 17
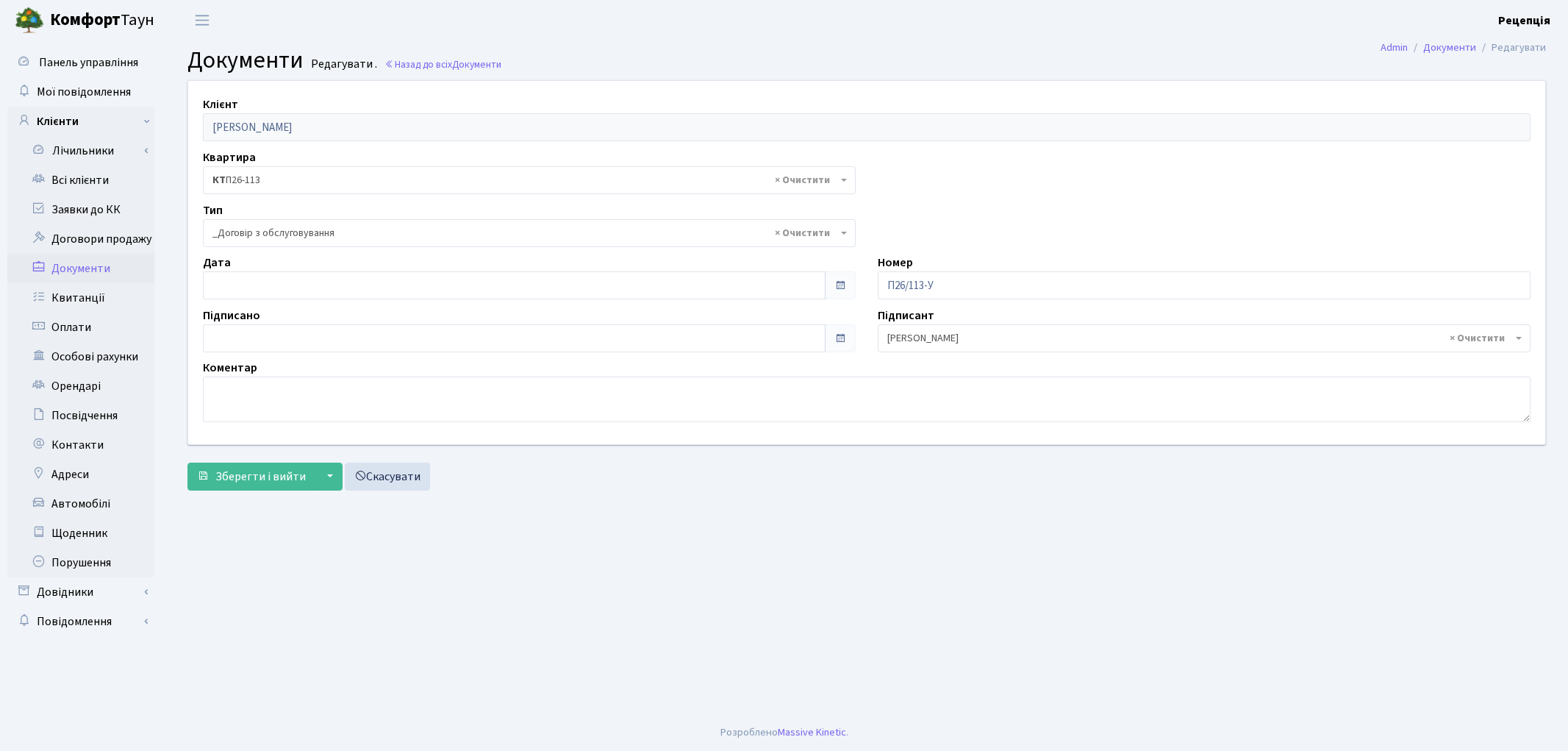
select select "289"
type input "[DATE]"
click at [255, 286] on input "[DATE]" at bounding box center [514, 286] width 623 height 28
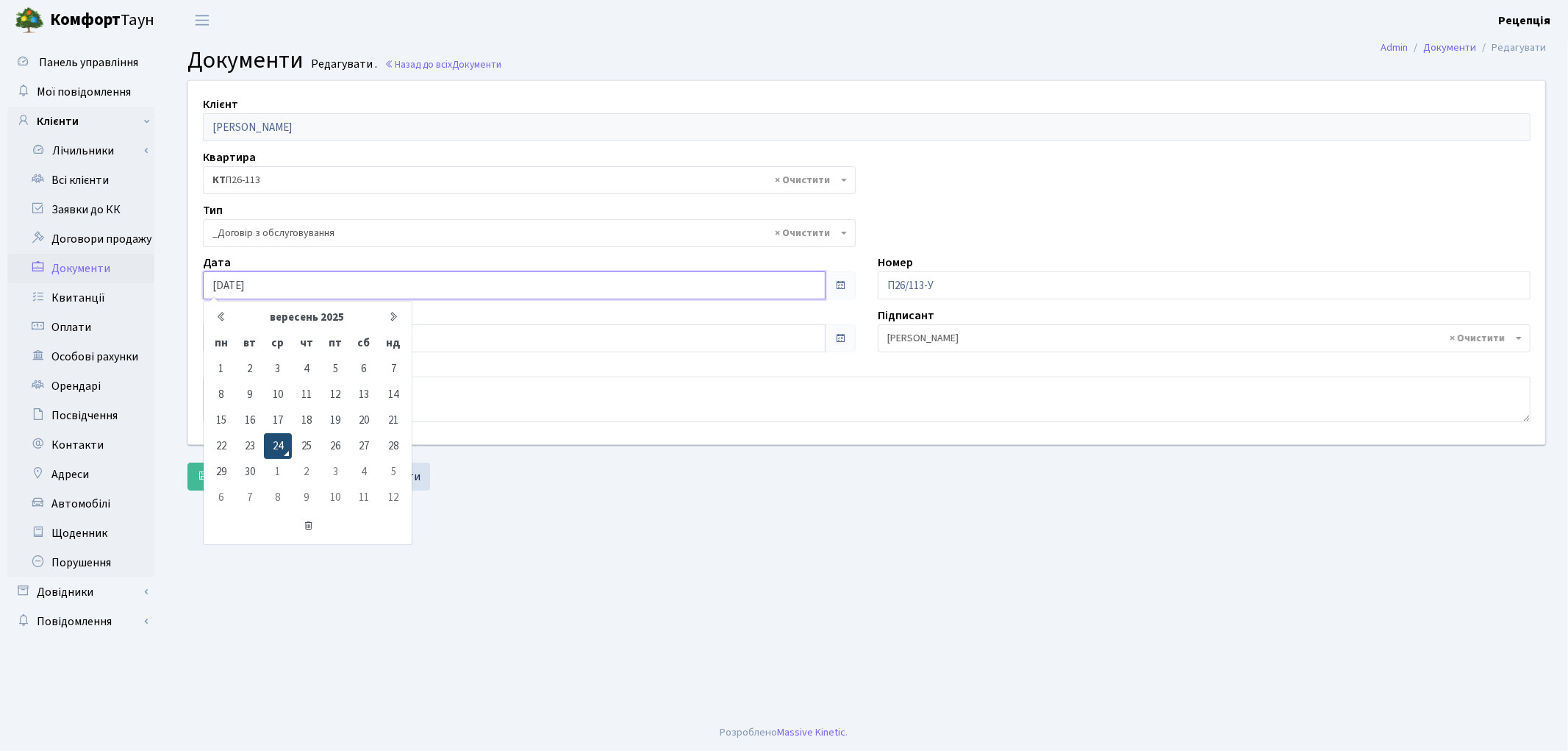
click at [276, 447] on td "24" at bounding box center [278, 446] width 28 height 26
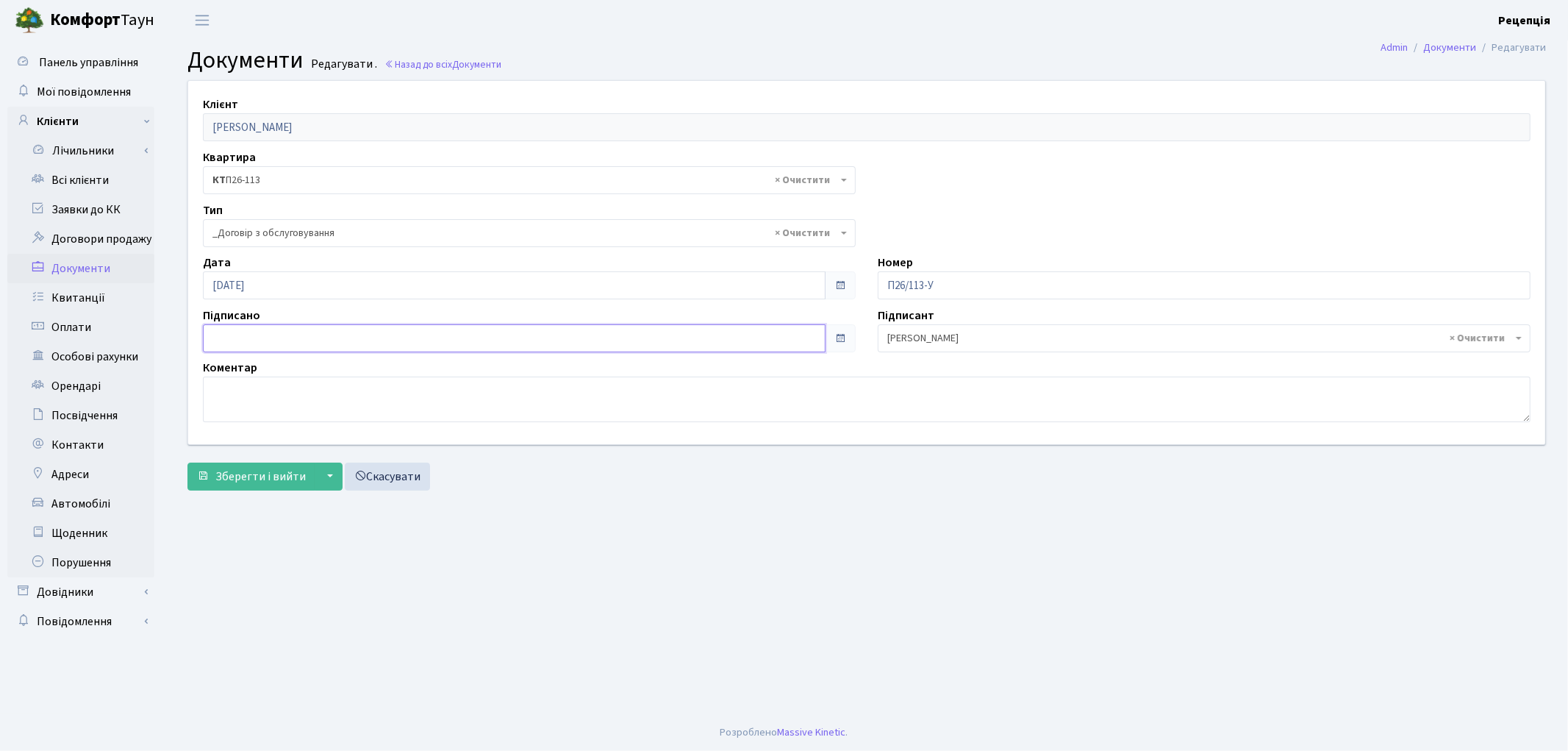
type input "[DATE]"
click at [231, 335] on input "[DATE]" at bounding box center [514, 338] width 623 height 28
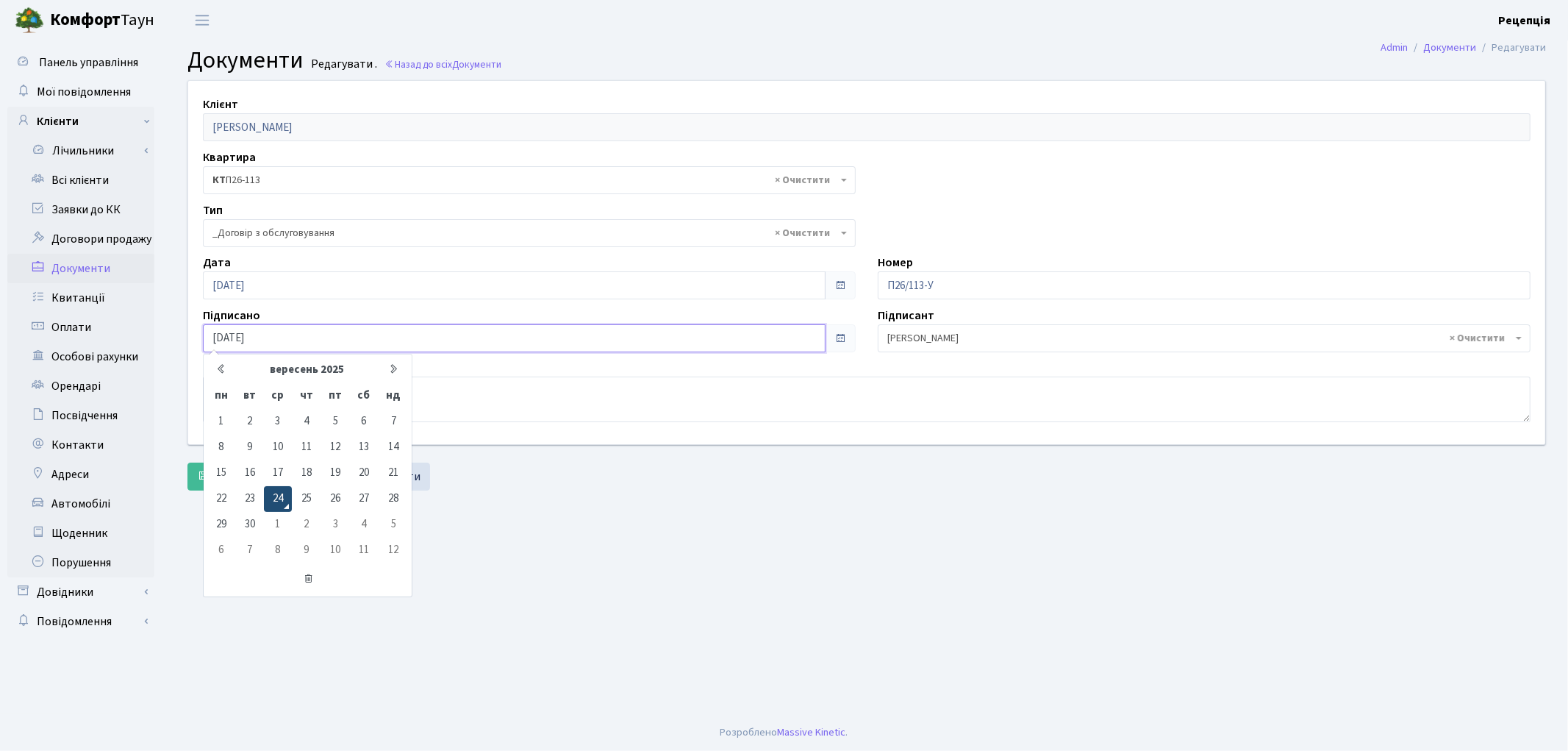
click at [285, 493] on td "24" at bounding box center [278, 499] width 28 height 26
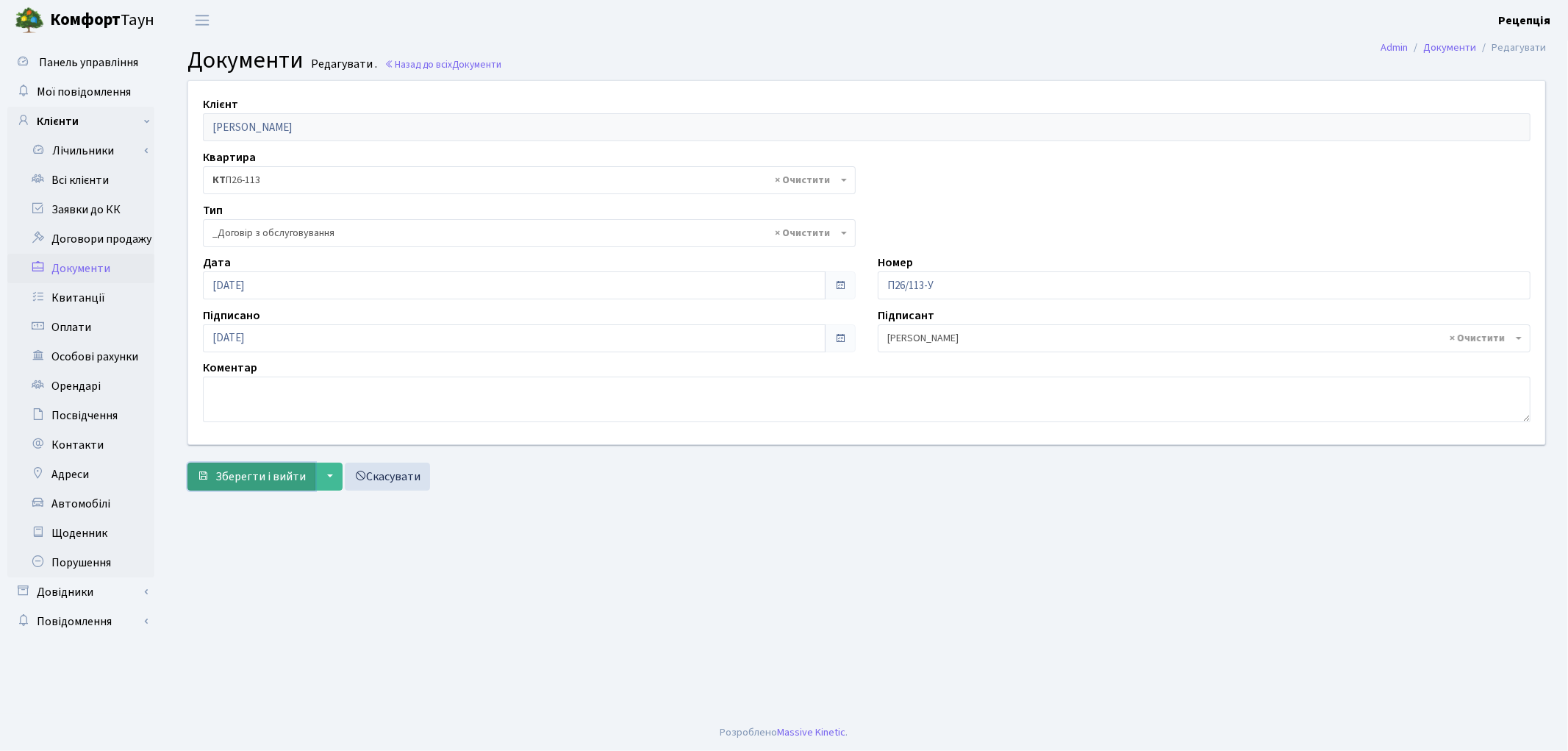
click at [267, 475] on span "Зберегти і вийти" at bounding box center [260, 476] width 91 height 16
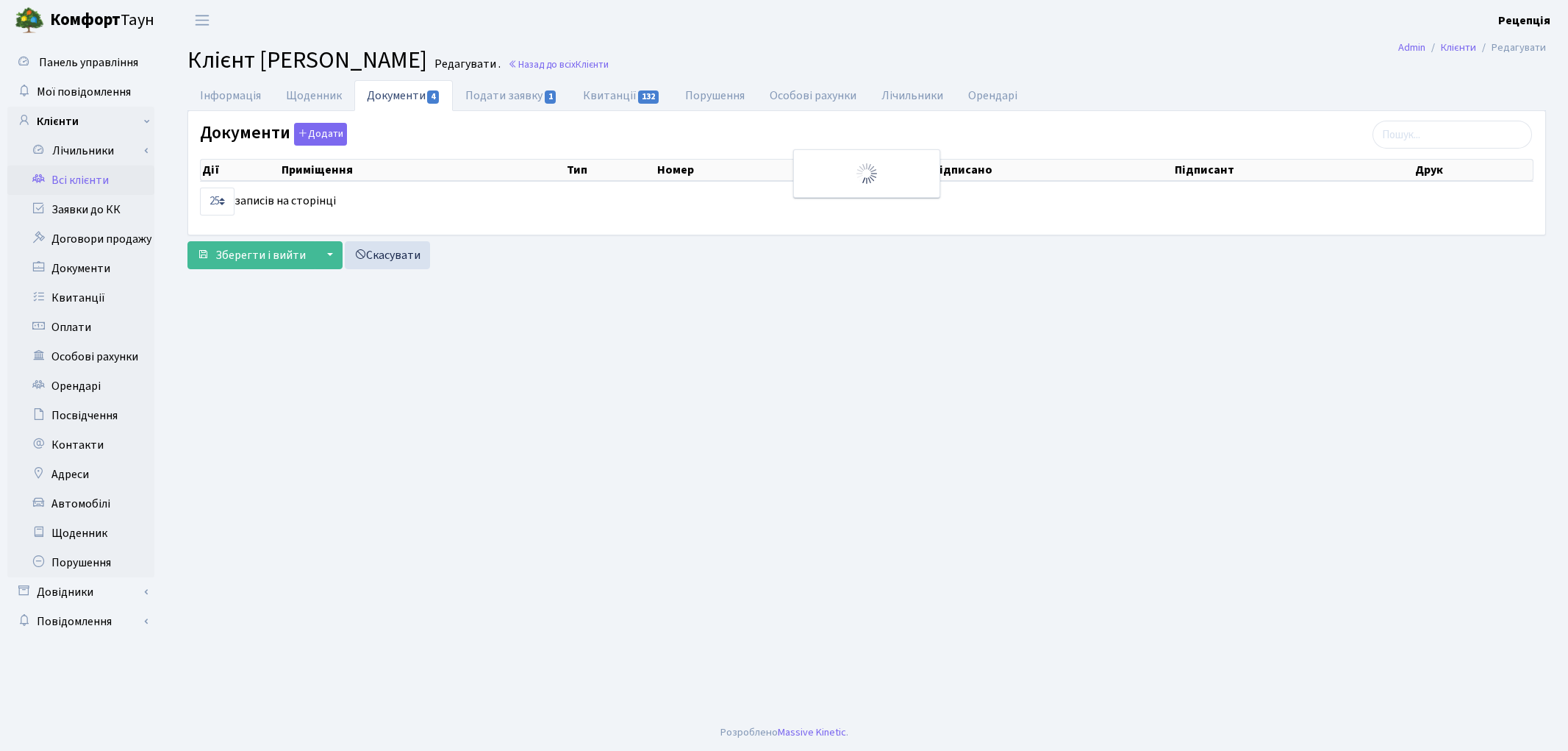
select select "25"
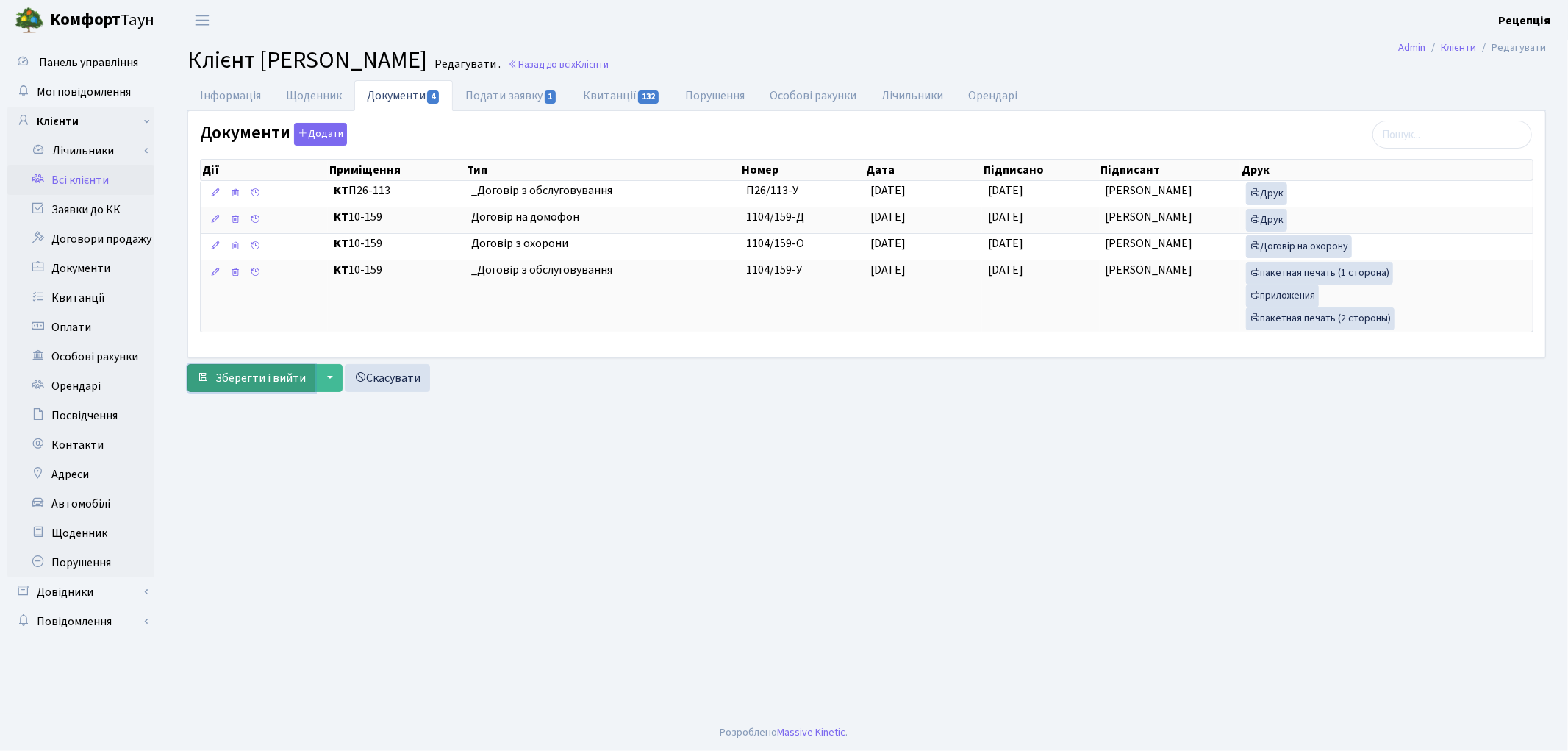
click at [256, 383] on span "Зберегти і вийти" at bounding box center [260, 377] width 91 height 16
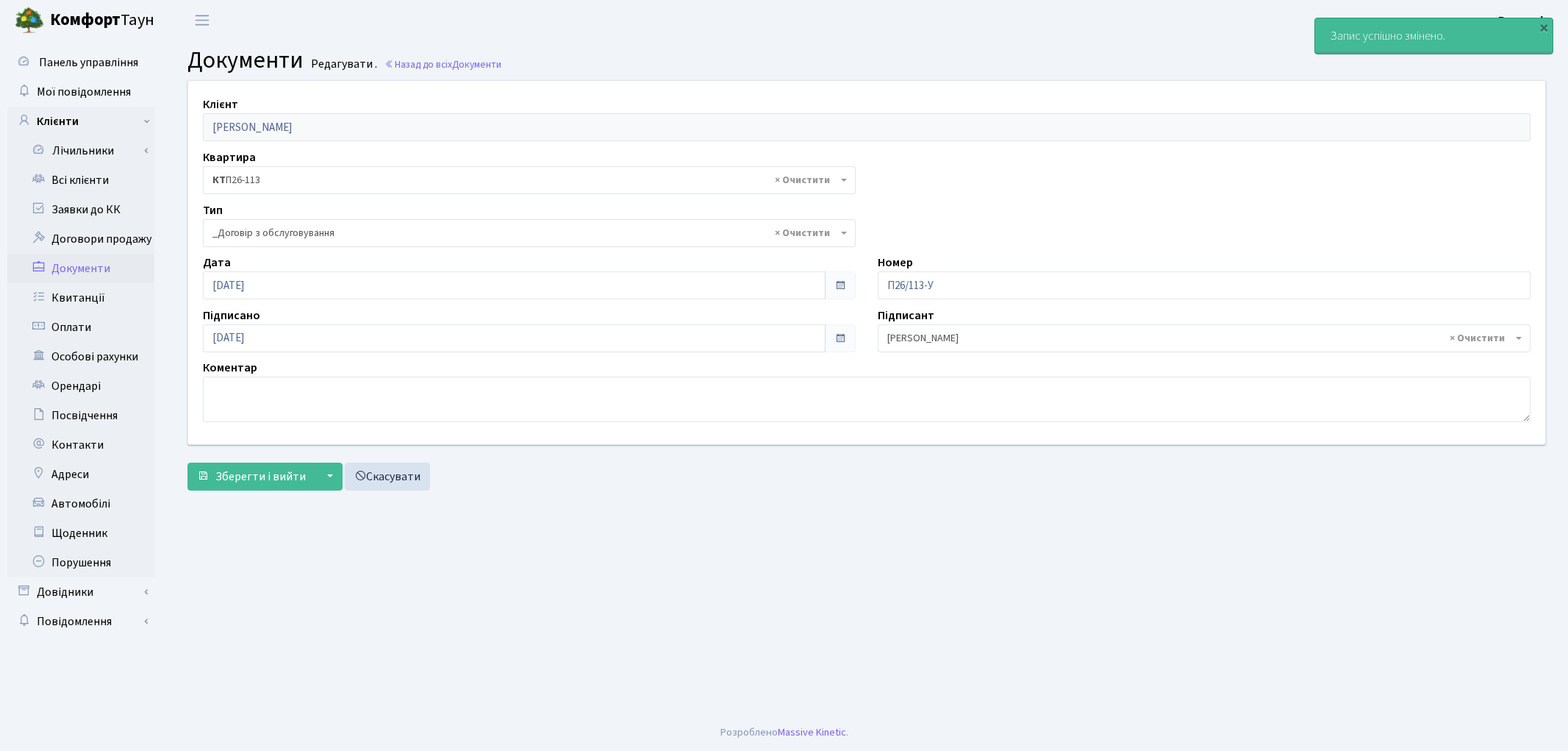
select select "289"
click at [75, 178] on link "Всі клієнти" at bounding box center [81, 181] width 147 height 30
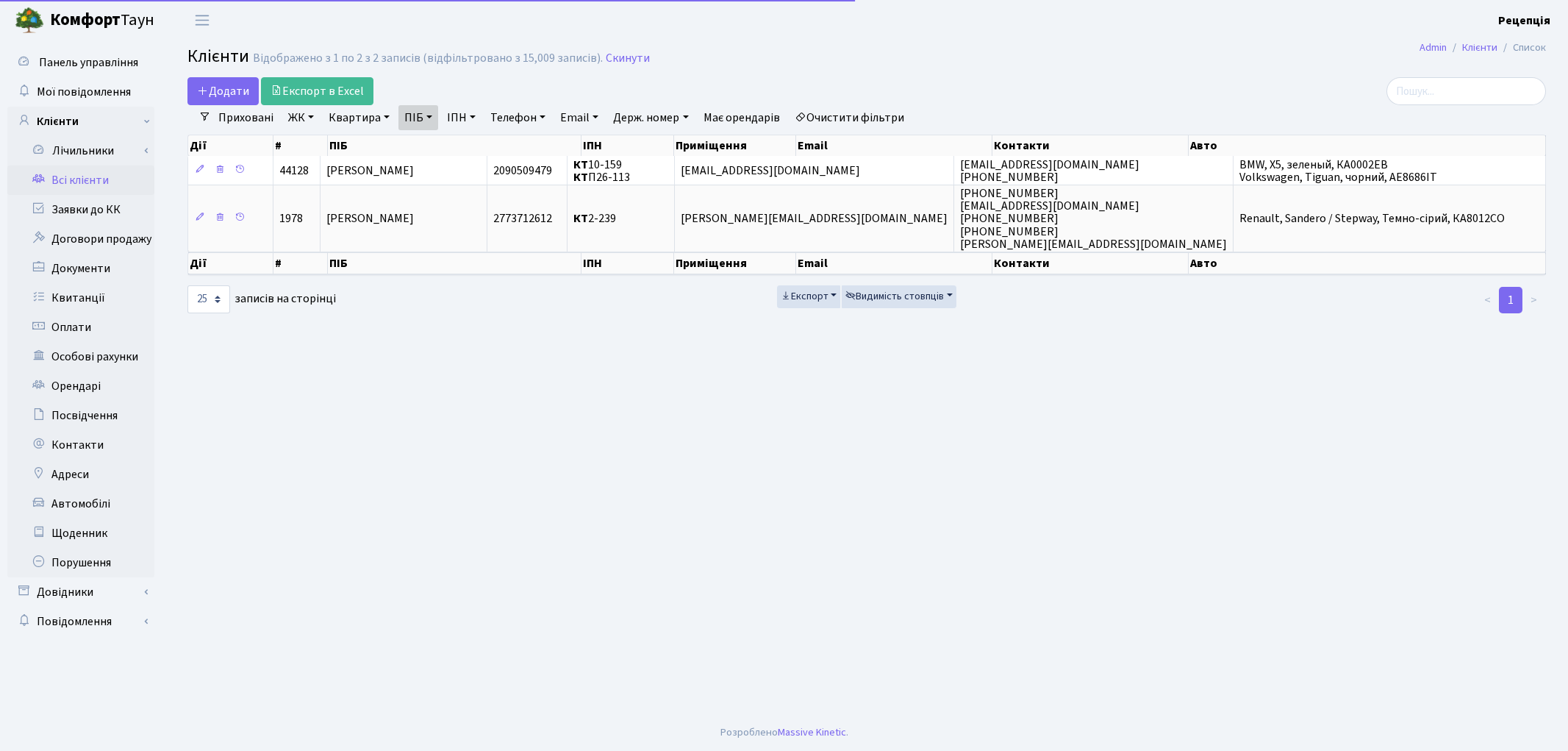
select select "25"
click at [871, 120] on link "Очистити фільтри" at bounding box center [849, 117] width 121 height 25
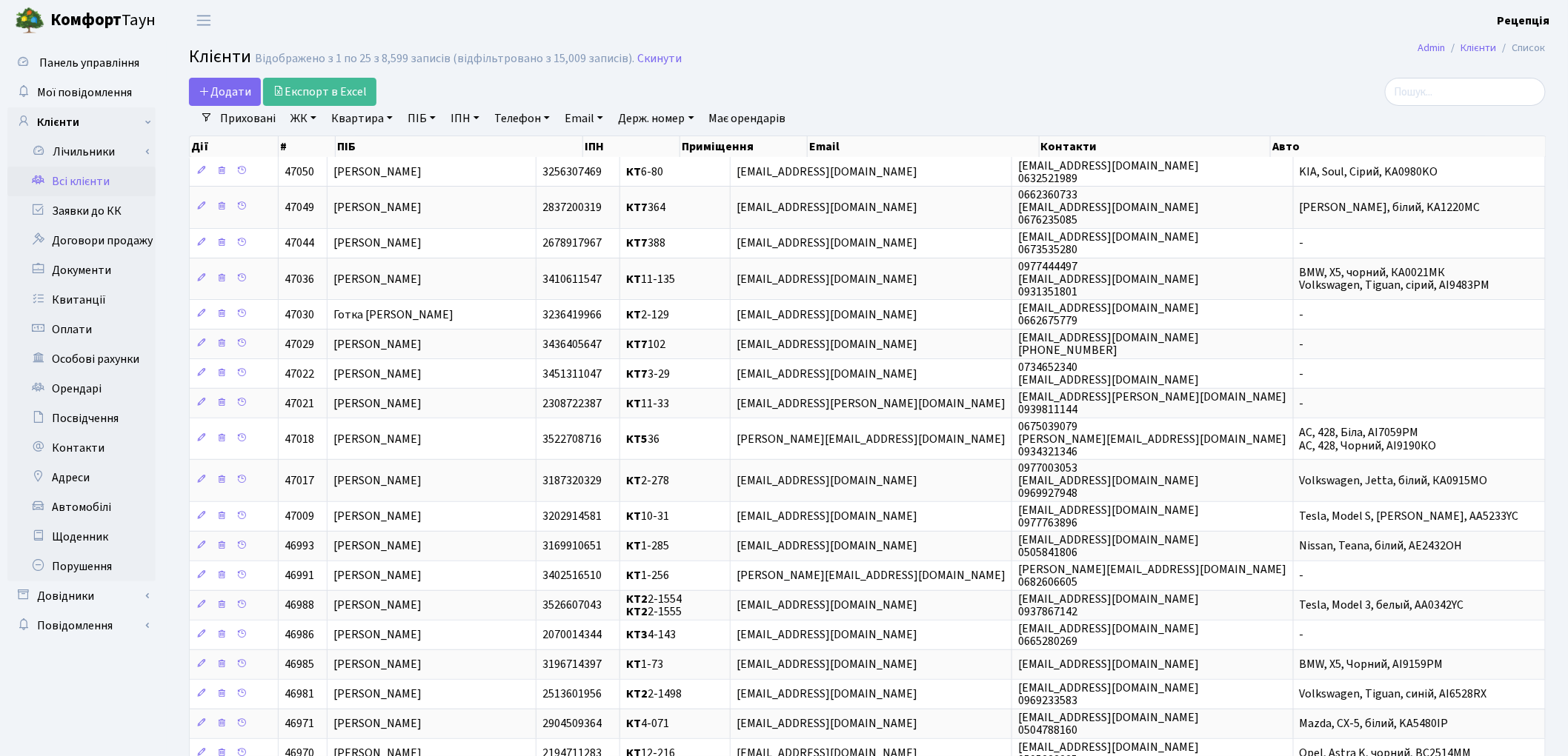
click at [422, 119] on link "ПІБ" at bounding box center [421, 118] width 40 height 25
type input "[PERSON_NAME]"
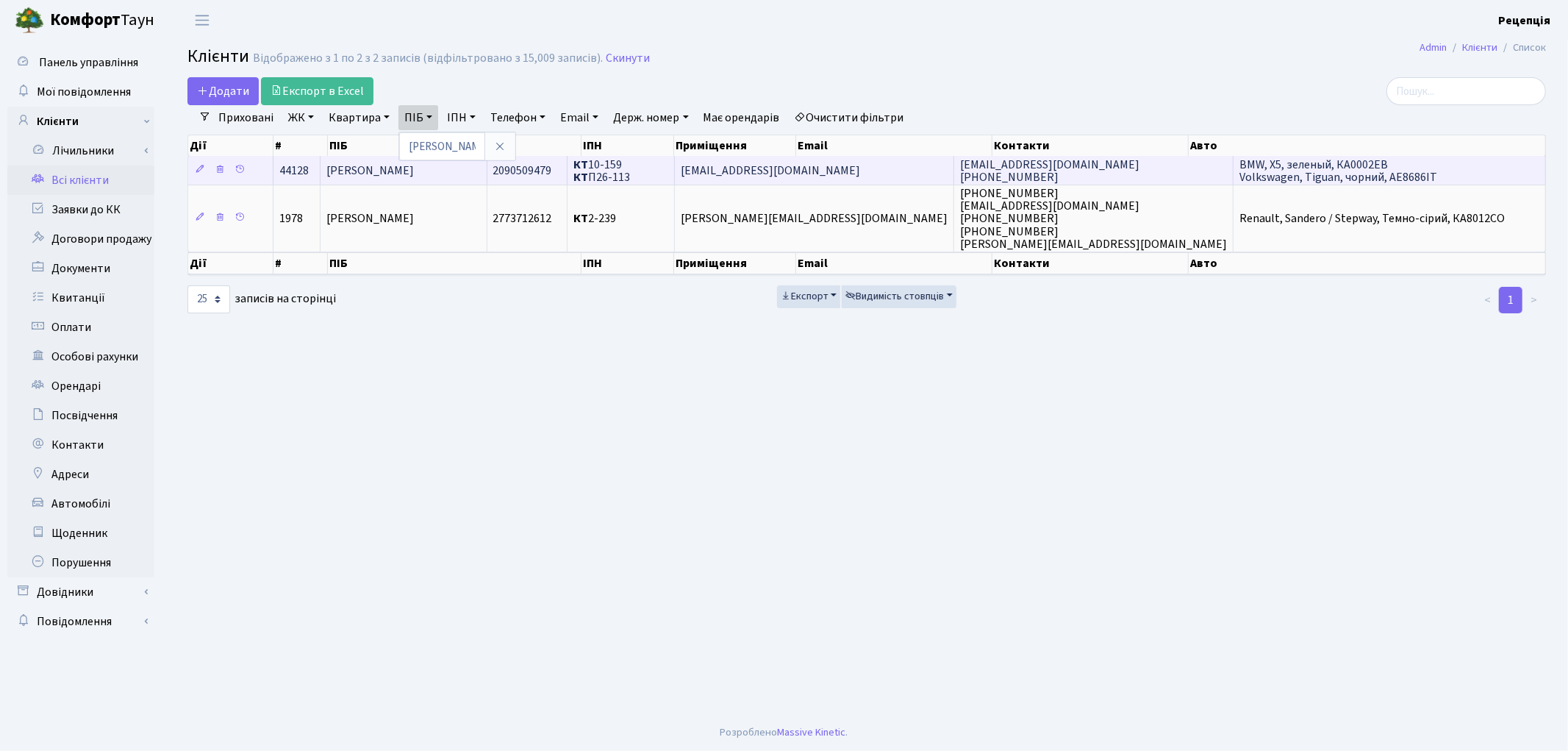
click at [487, 173] on td "[PERSON_NAME]" at bounding box center [403, 170] width 166 height 29
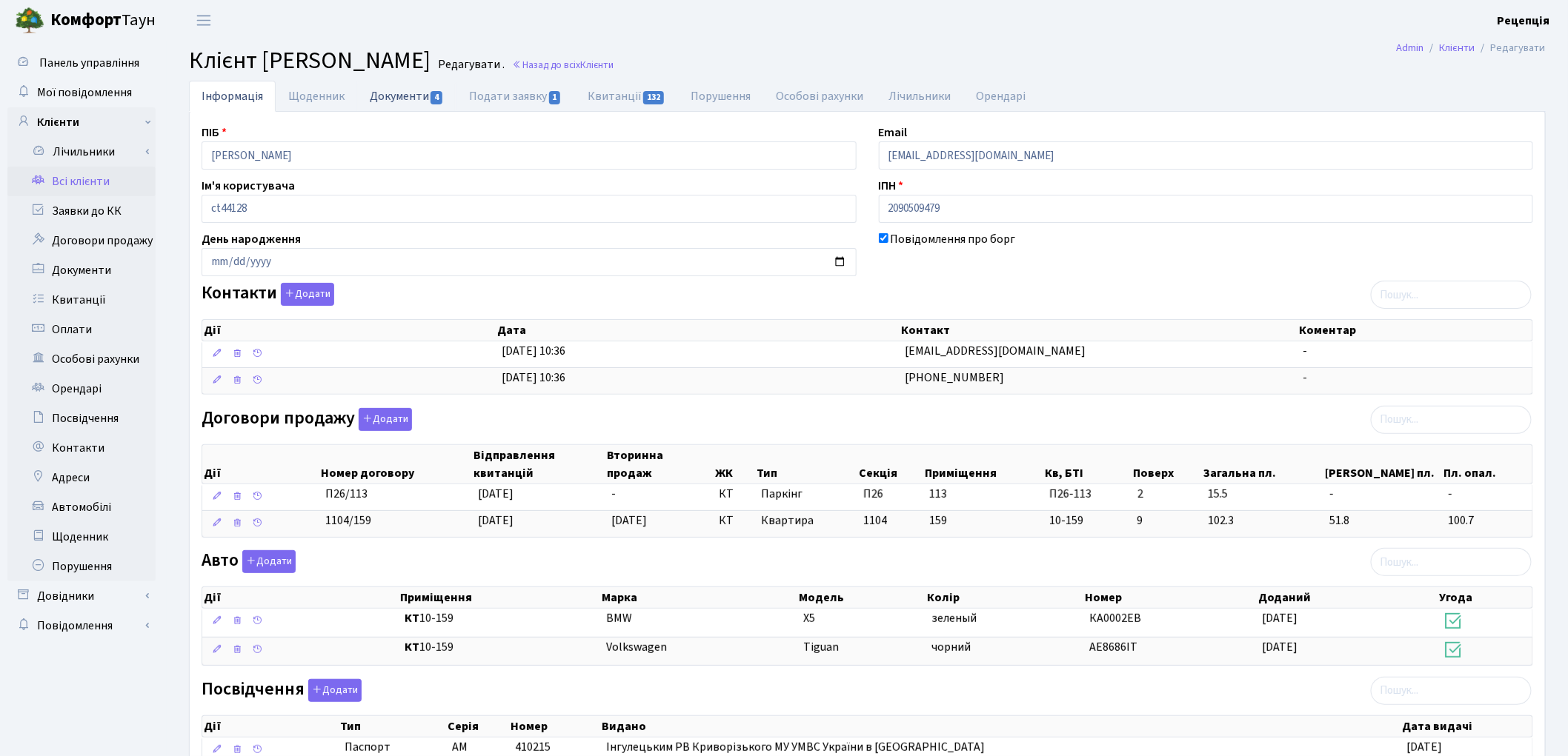
click at [397, 96] on link "Документи 4" at bounding box center [406, 95] width 99 height 31
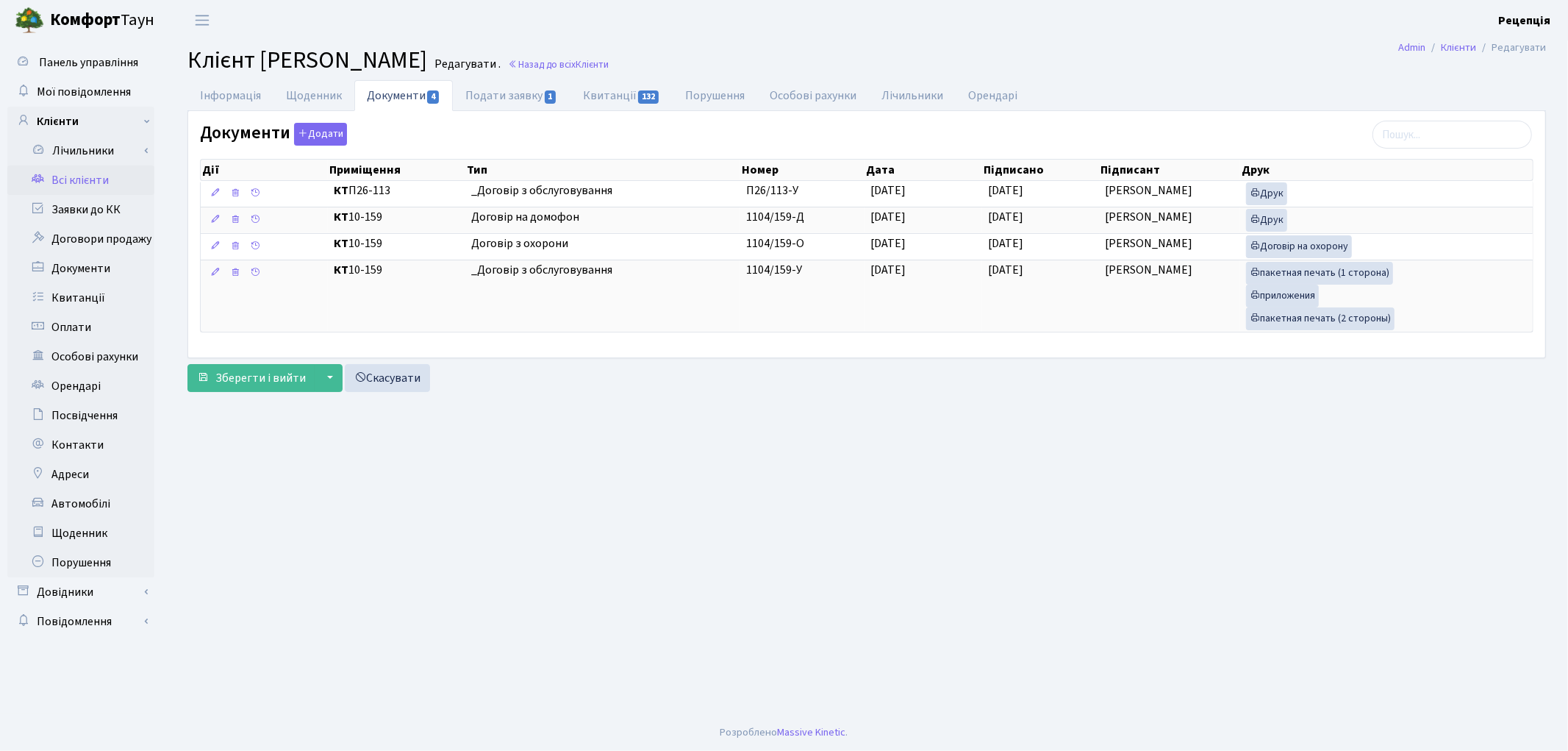
click at [83, 179] on link "Всі клієнти" at bounding box center [81, 181] width 147 height 30
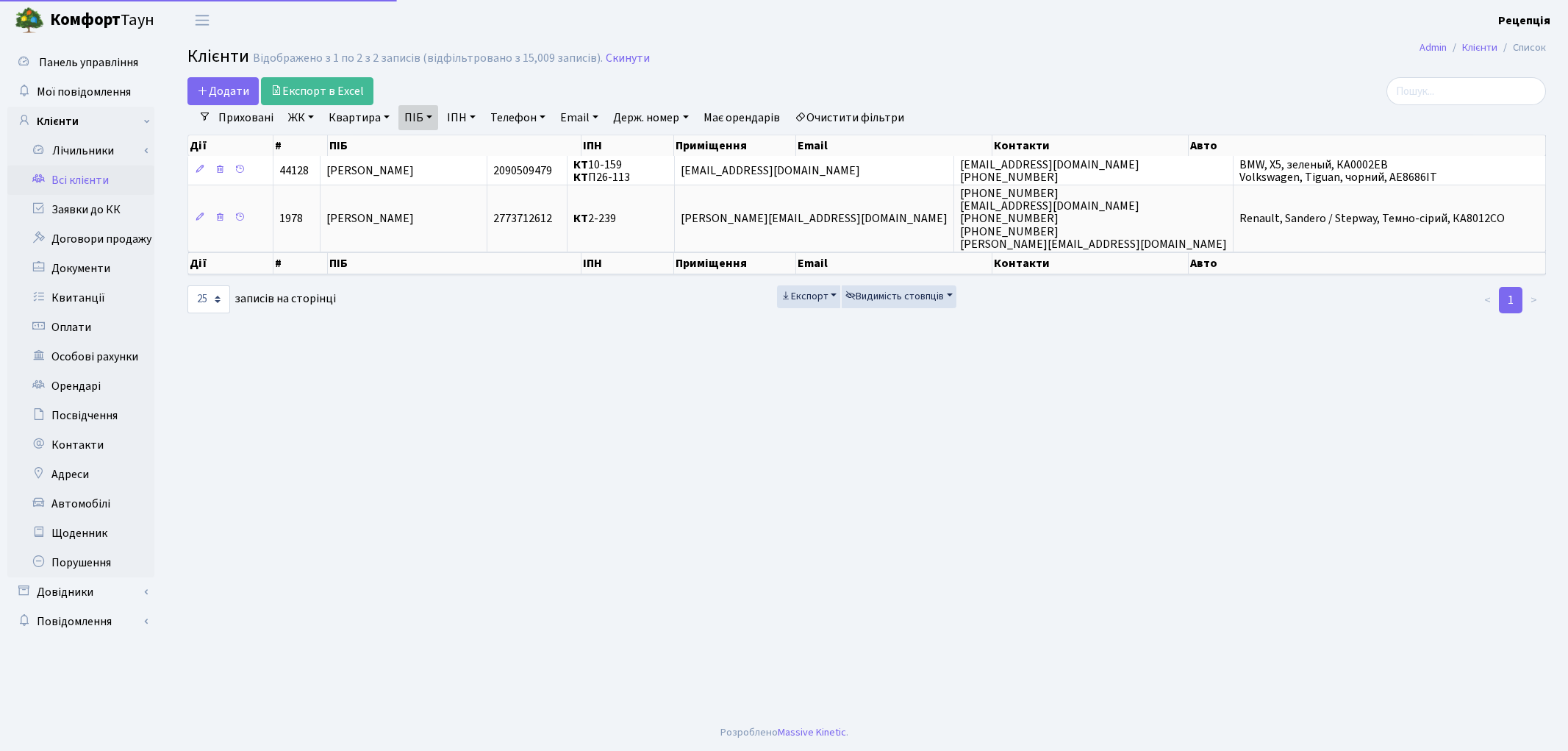
select select "25"
click at [879, 110] on link "Очистити фільтри" at bounding box center [849, 117] width 121 height 25
